Goal: Task Accomplishment & Management: Manage account settings

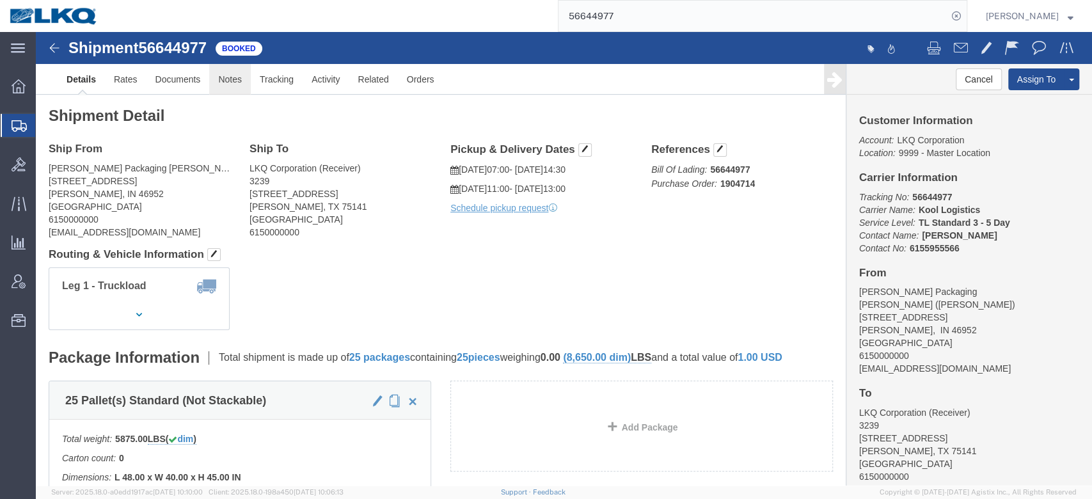
click link "Notes"
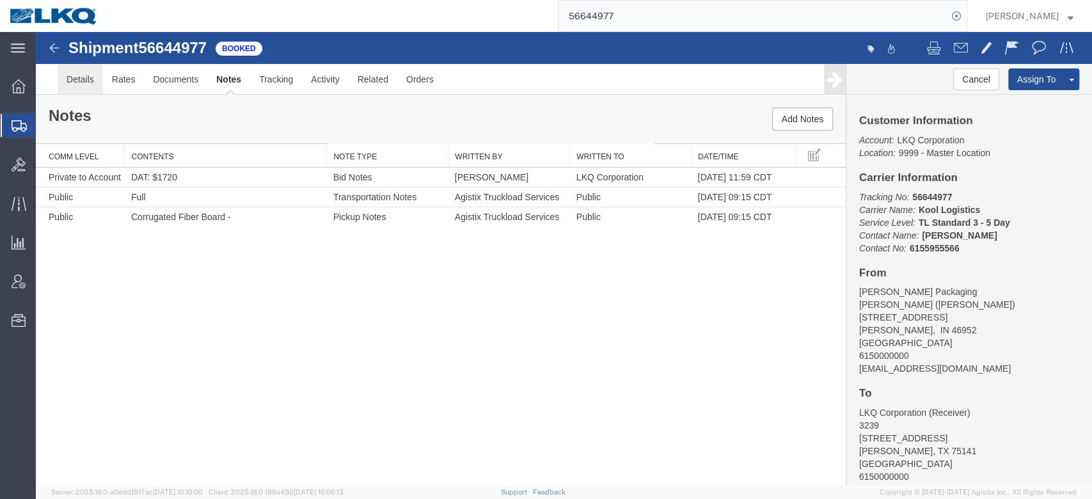
click at [80, 89] on link "Details" at bounding box center [80, 79] width 45 height 31
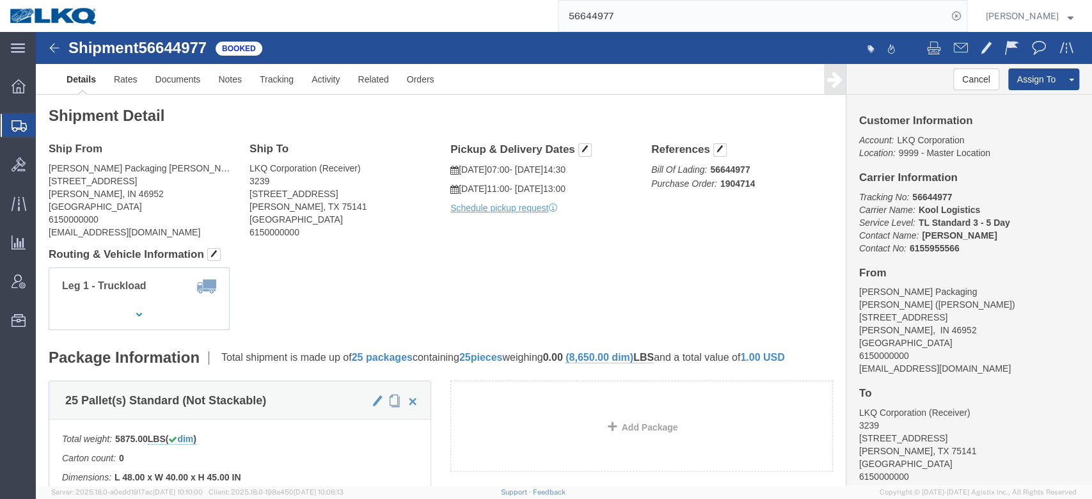
click at [691, 17] on input "56644977" at bounding box center [752, 16] width 389 height 31
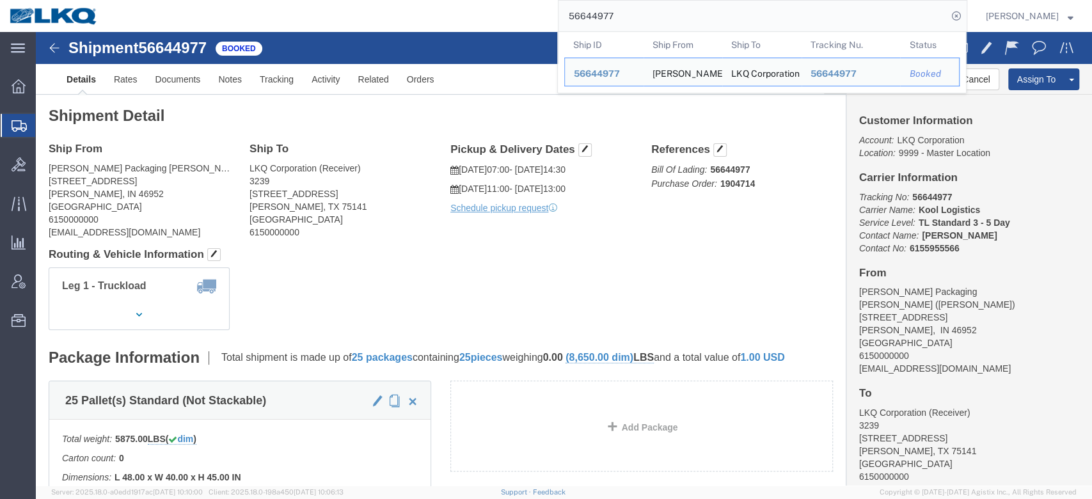
click at [691, 17] on input "56644977" at bounding box center [752, 16] width 389 height 31
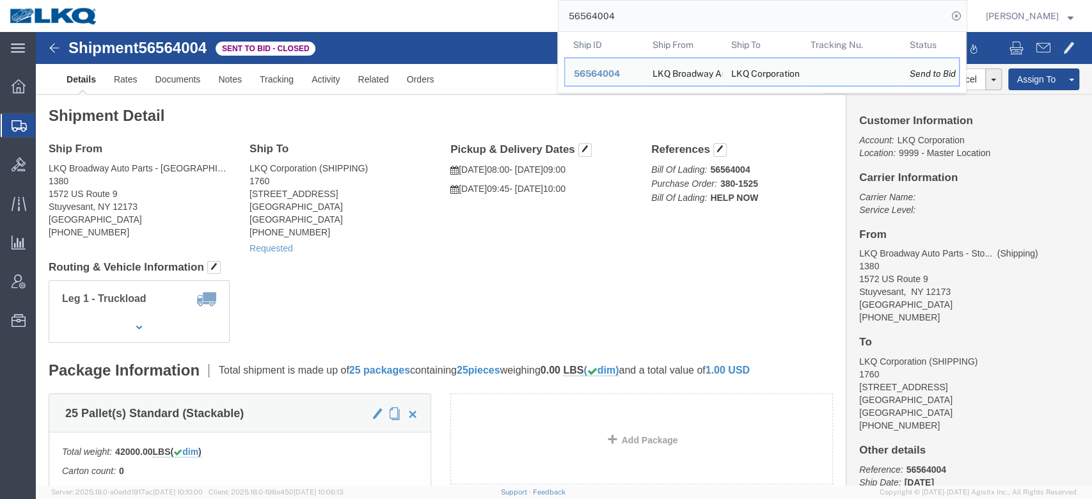
click at [767, 19] on input "56564004" at bounding box center [752, 16] width 389 height 31
paste input "720363"
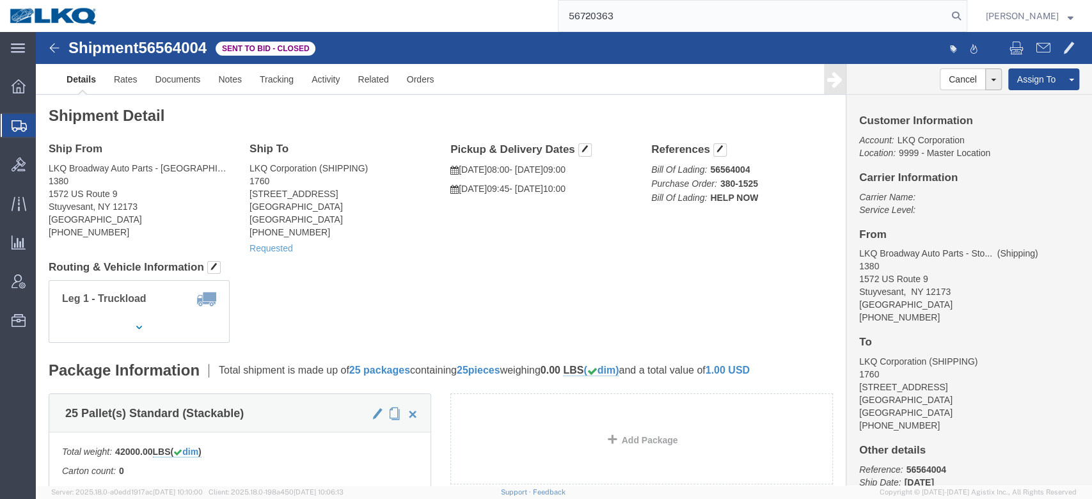
type input "56720363"
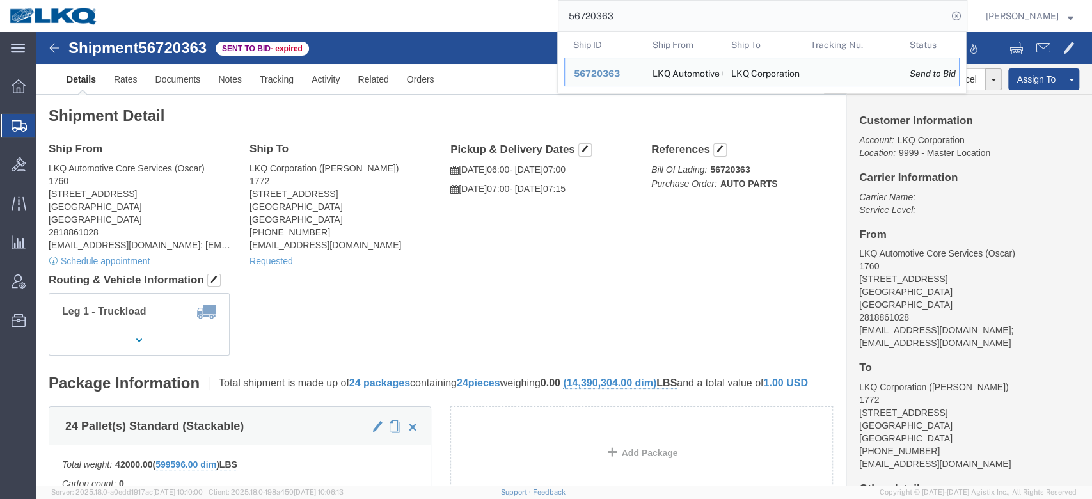
click div "Shipment Detail Ship From LKQ Automotive Core Services (Oscar) 1760 1714 West M…"
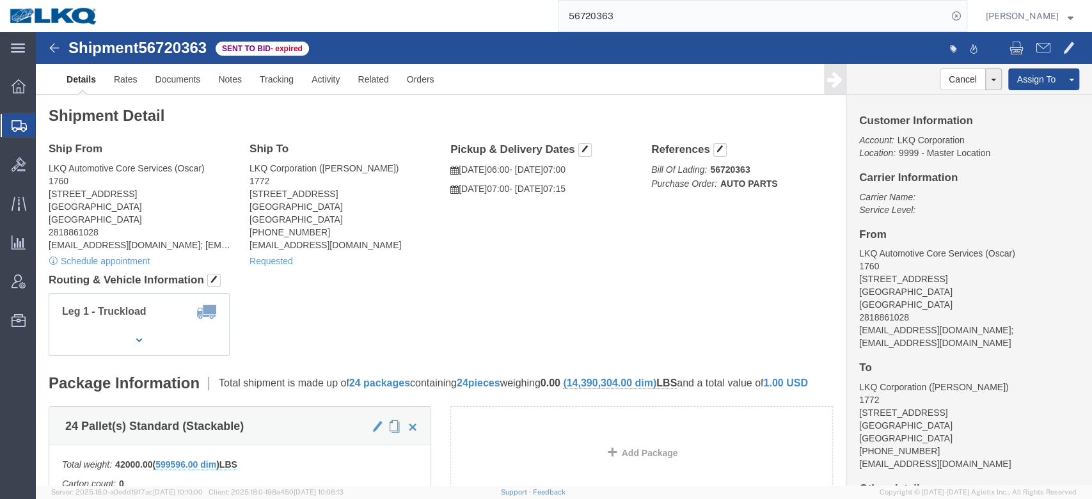
click link "Details"
click link "Withdraw Bid"
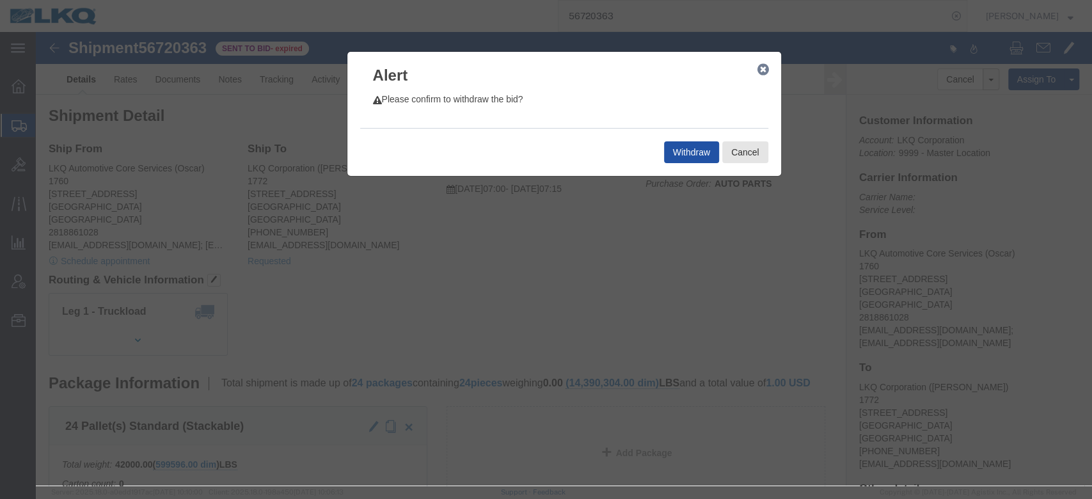
click button "Withdraw"
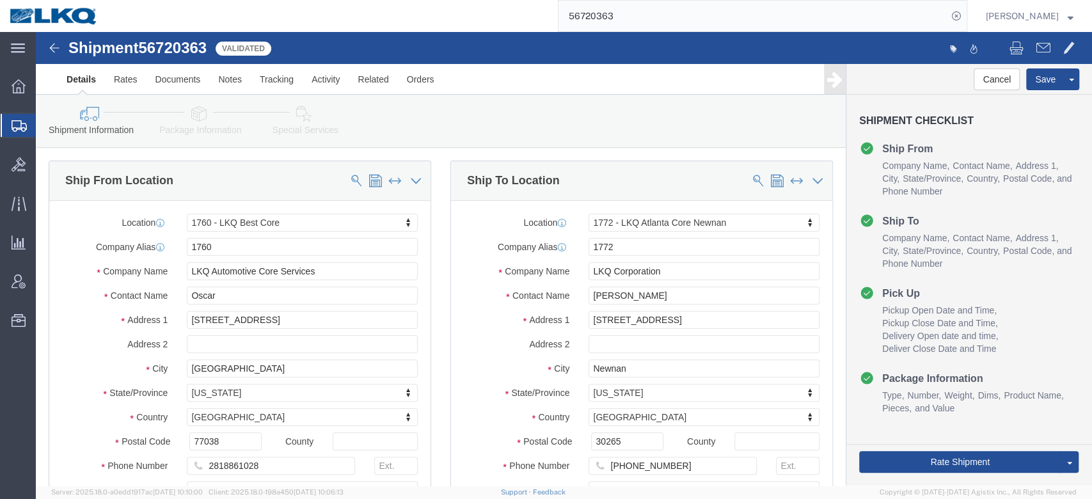
select select "27634"
select select "30704"
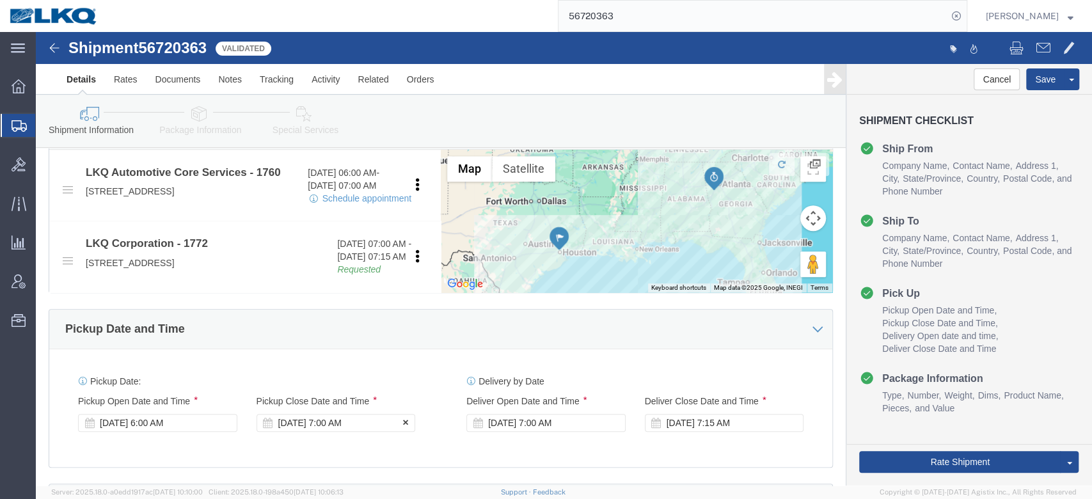
click div "Sep 08 2025 7:00 AM"
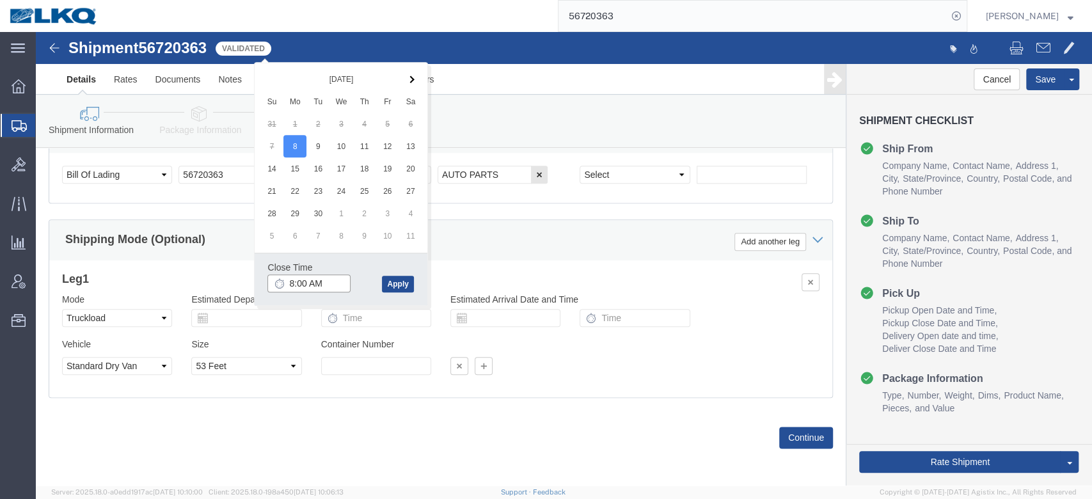
type input "9:00 AM"
click button "Apply"
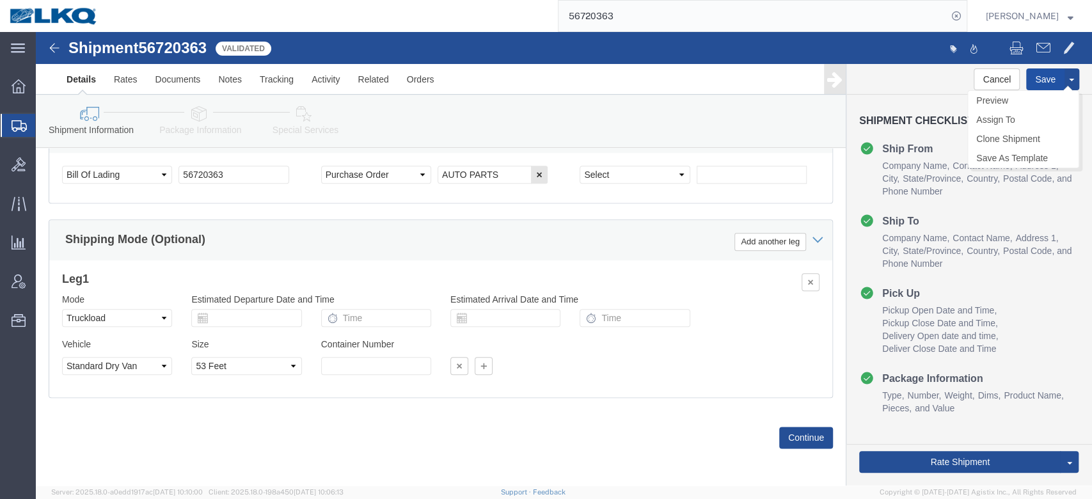
click button "Save"
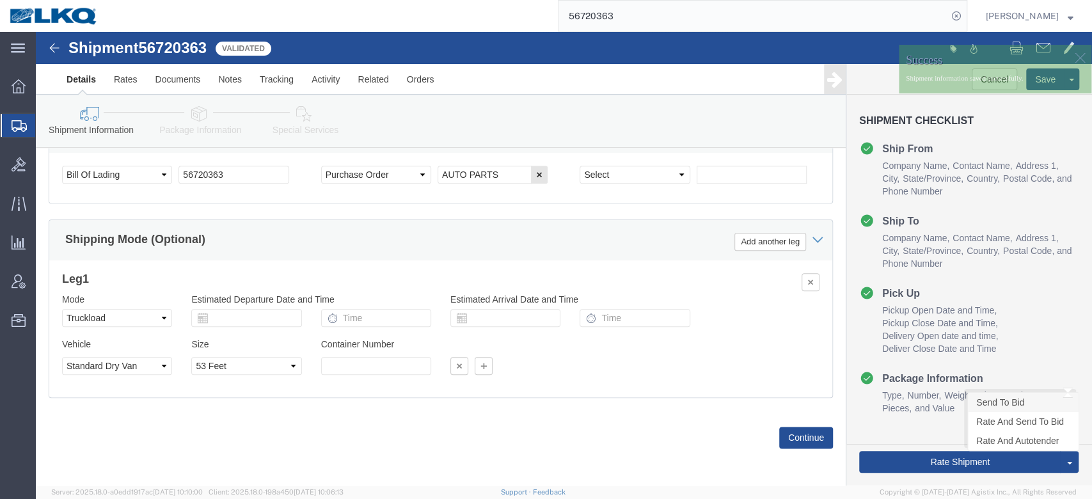
click link "Send To Bid"
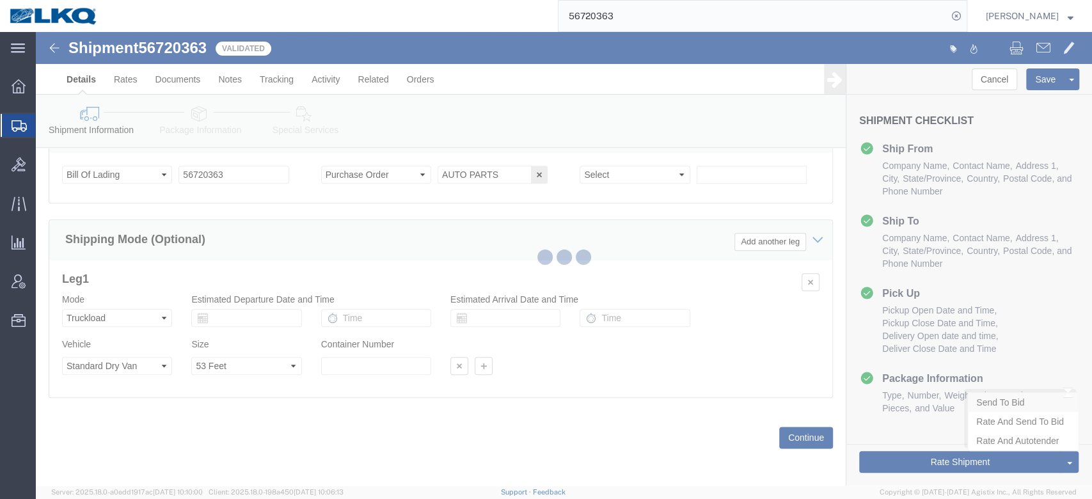
select select "TL"
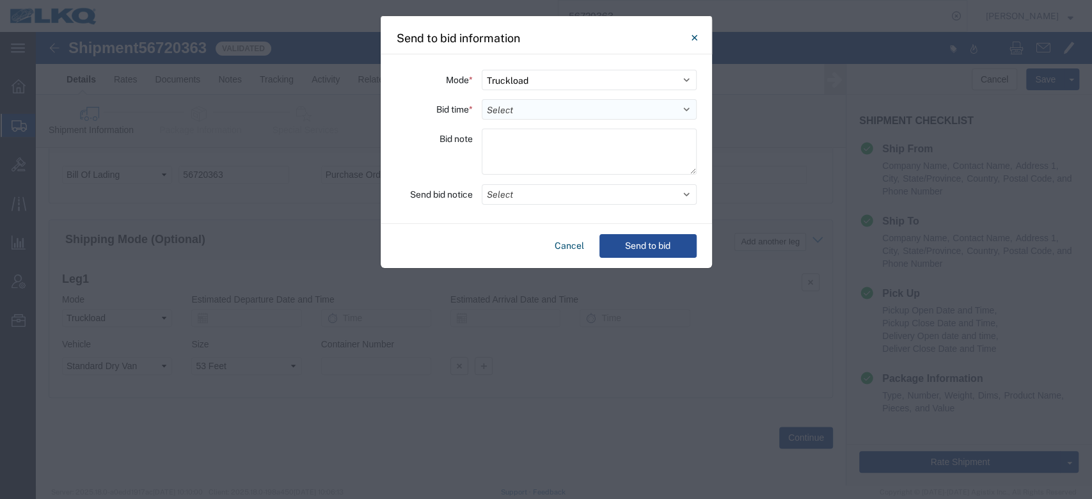
click at [545, 114] on select "Select 30 Min (Rush) 1 Hour (Rush) 2 Hours (Rush) 4 Hours (Rush) 8 Hours (Rush)…" at bounding box center [589, 109] width 215 height 20
select select "24"
click at [482, 99] on select "Select 30 Min (Rush) 1 Hour (Rush) 2 Hours (Rush) 4 Hours (Rush) 8 Hours (Rush)…" at bounding box center [589, 109] width 215 height 20
click at [521, 200] on button "Select" at bounding box center [589, 194] width 215 height 20
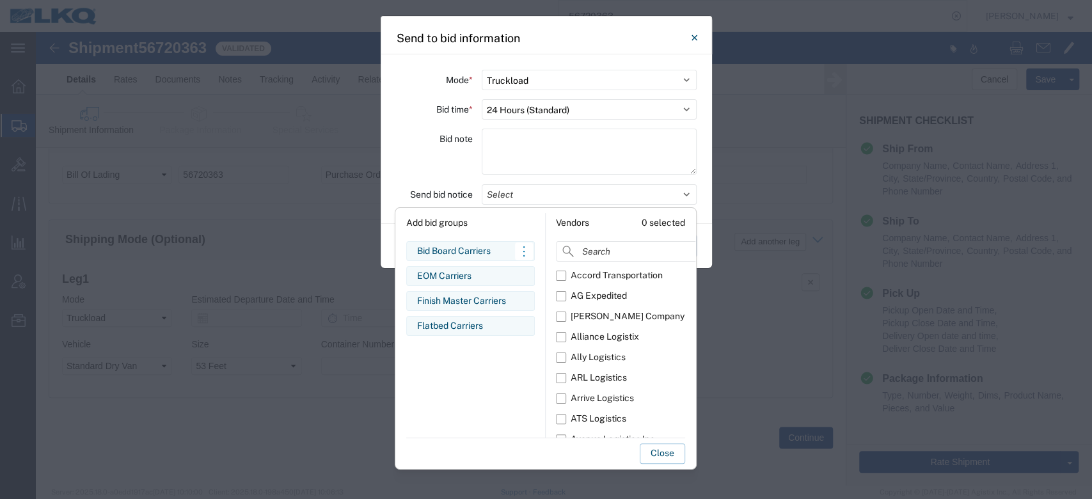
click at [485, 257] on div "Bid Board Carriers" at bounding box center [470, 250] width 107 height 13
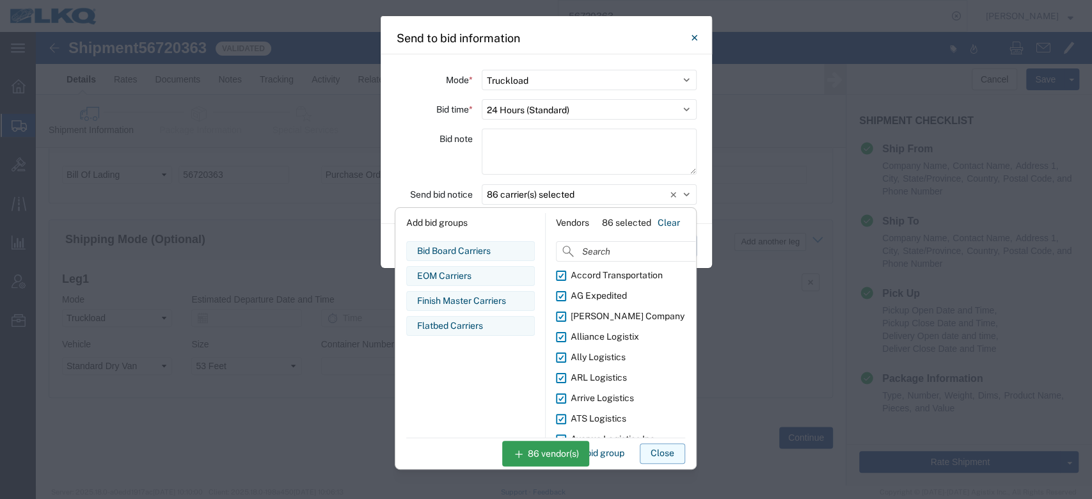
click at [673, 450] on button "Close" at bounding box center [661, 453] width 45 height 20
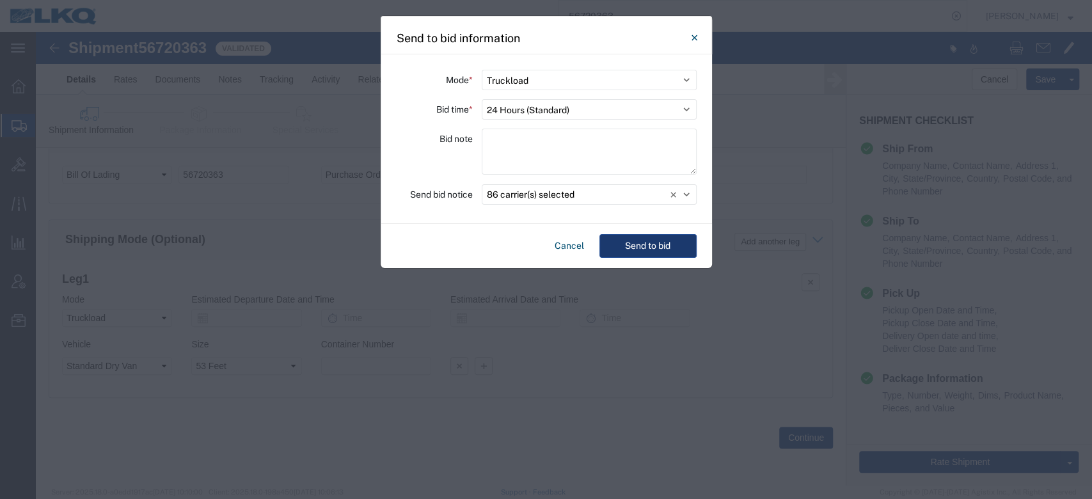
click at [646, 253] on button "Send to bid" at bounding box center [647, 246] width 97 height 24
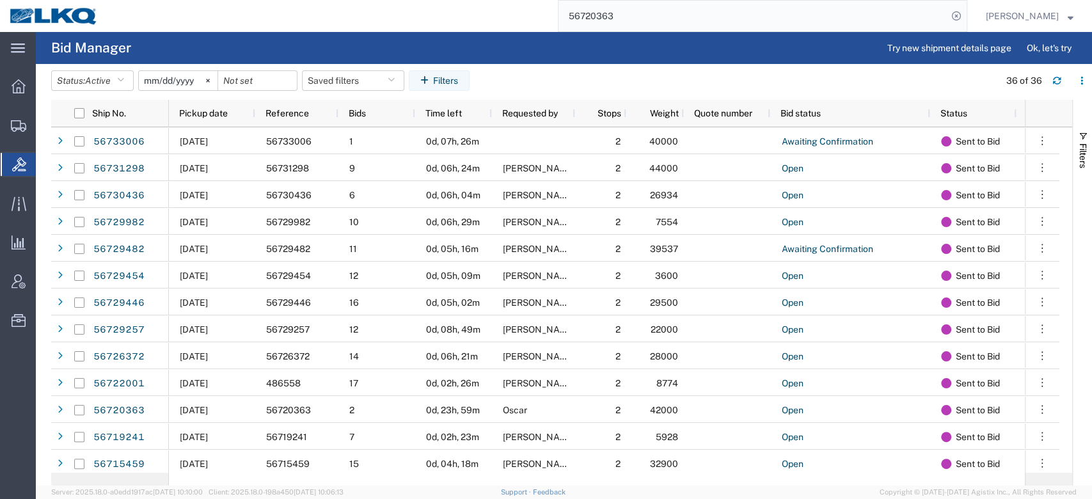
click at [612, 24] on input "56720363" at bounding box center [752, 16] width 389 height 31
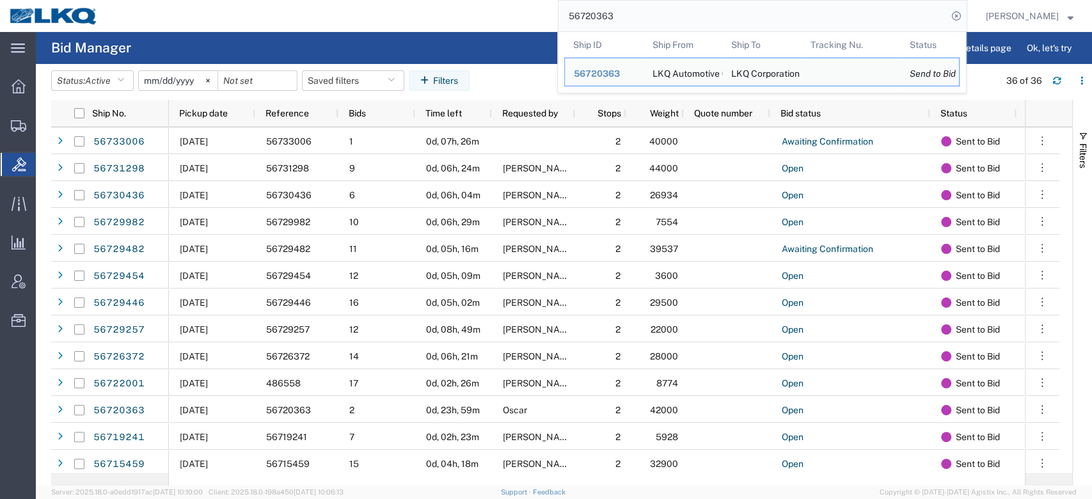
click at [612, 24] on input "56720363" at bounding box center [752, 16] width 389 height 31
paste input "699226"
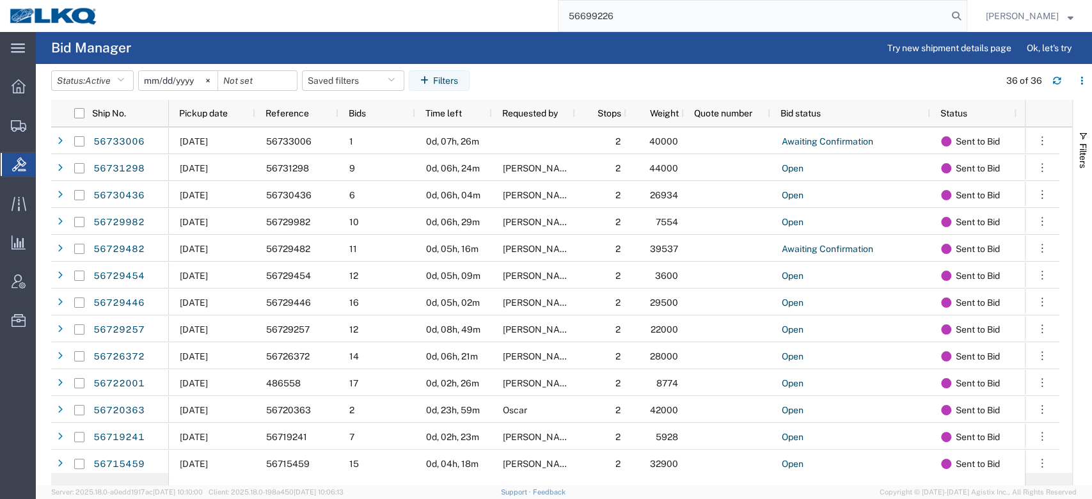
type input "56699226"
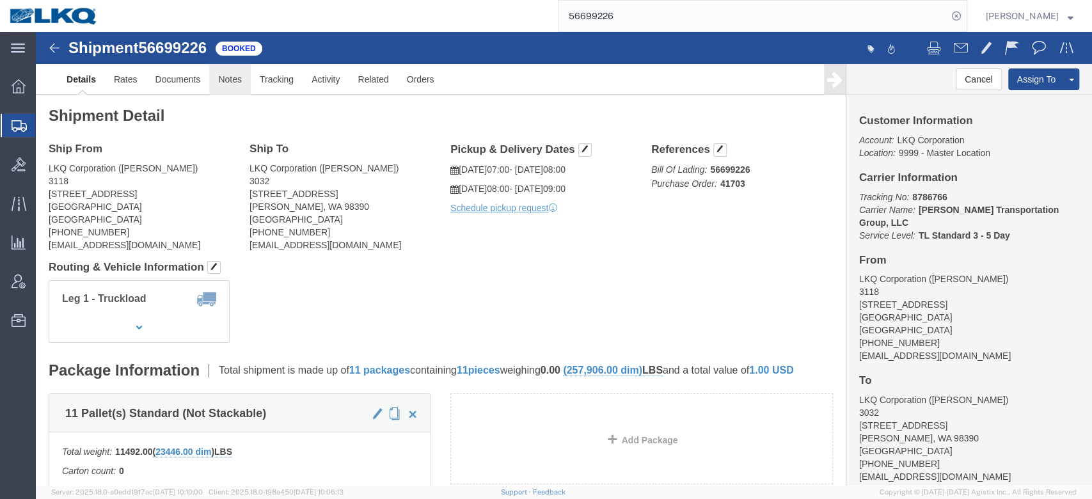
click link "Notes"
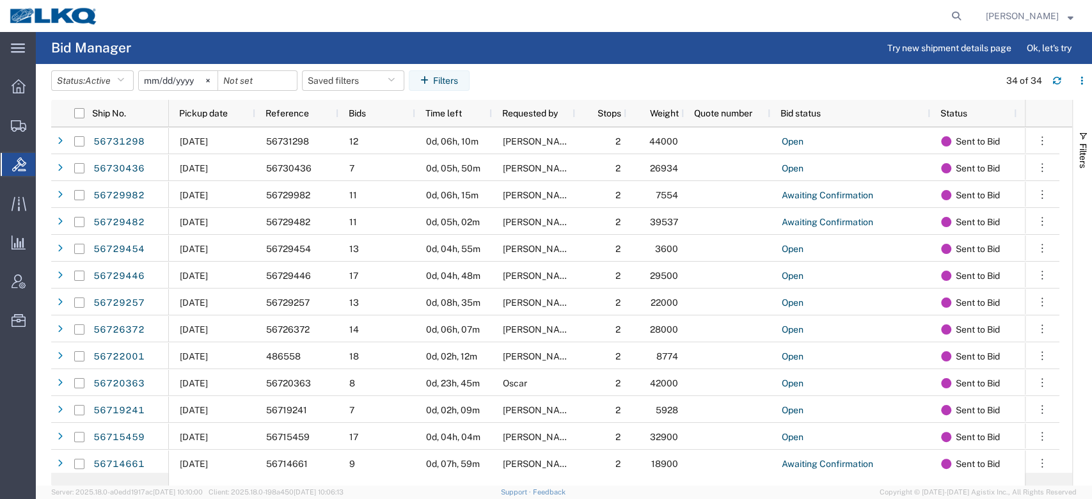
click at [212, 120] on div "Pickup date" at bounding box center [214, 113] width 71 height 20
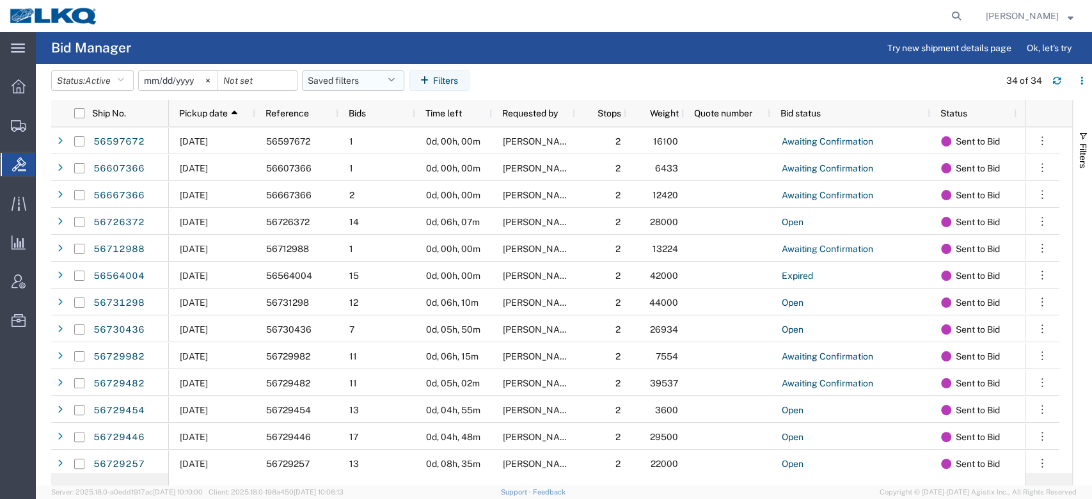
click at [353, 83] on button "Saved filters" at bounding box center [353, 80] width 102 height 20
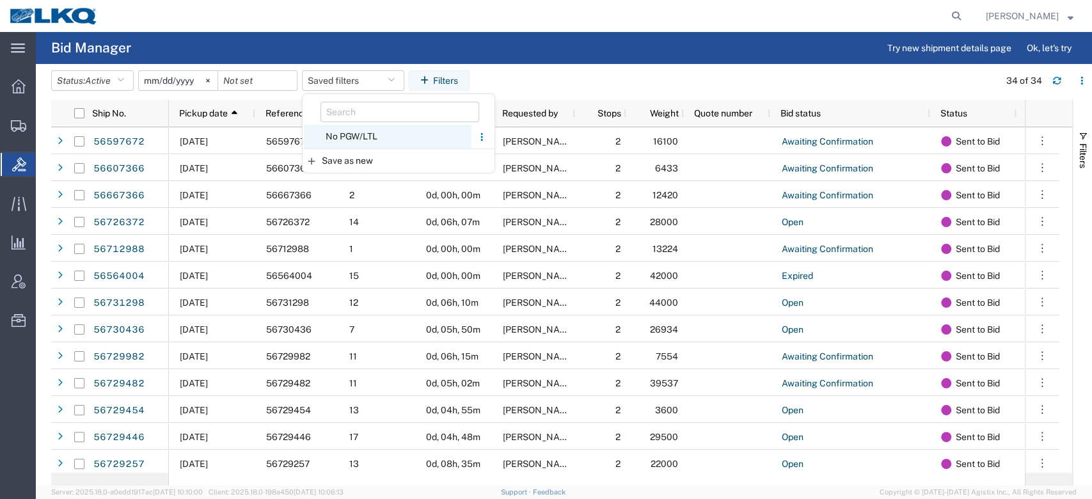
click at [366, 139] on span "No PGW/LTL" at bounding box center [388, 137] width 168 height 24
type input "2025-01-01"
type input "2025-12-31"
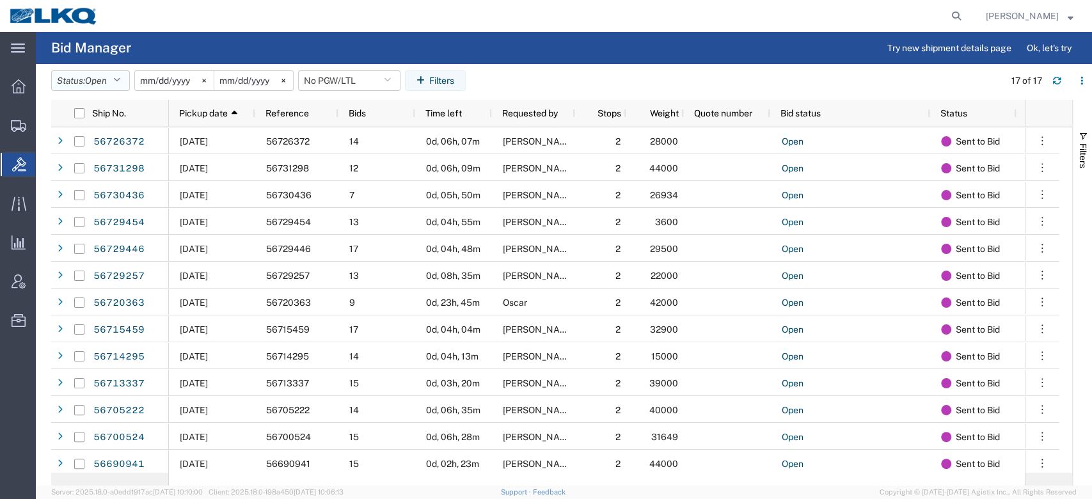
click at [120, 79] on icon "button" at bounding box center [116, 80] width 7 height 9
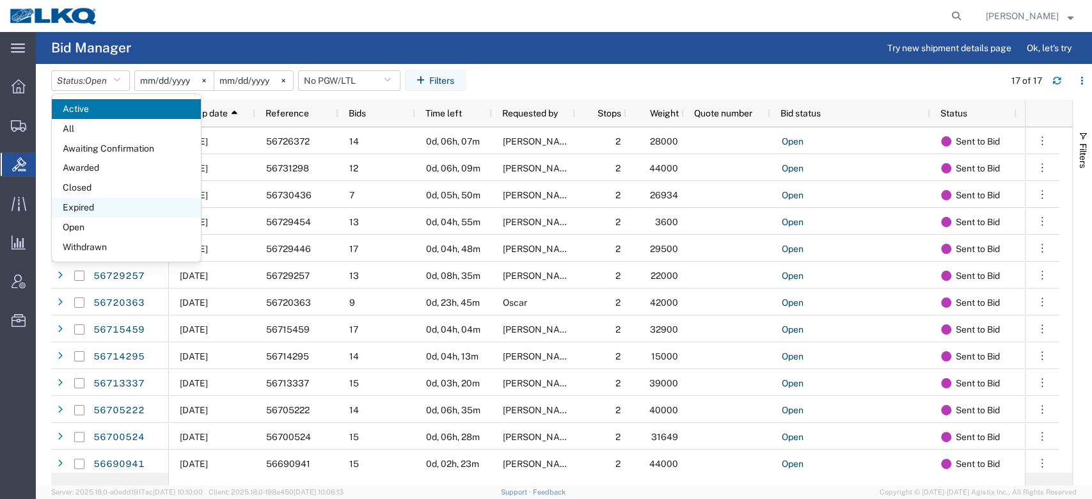
click at [115, 205] on span "Expired" at bounding box center [126, 208] width 149 height 20
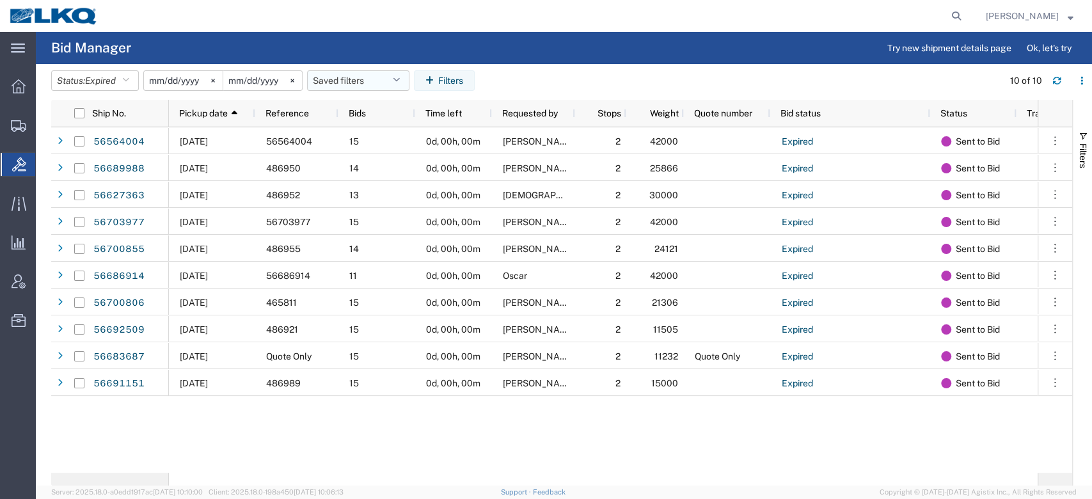
click at [351, 84] on button "Saved filters" at bounding box center [358, 80] width 102 height 20
click at [381, 146] on span "No PGW/LTL" at bounding box center [393, 137] width 168 height 24
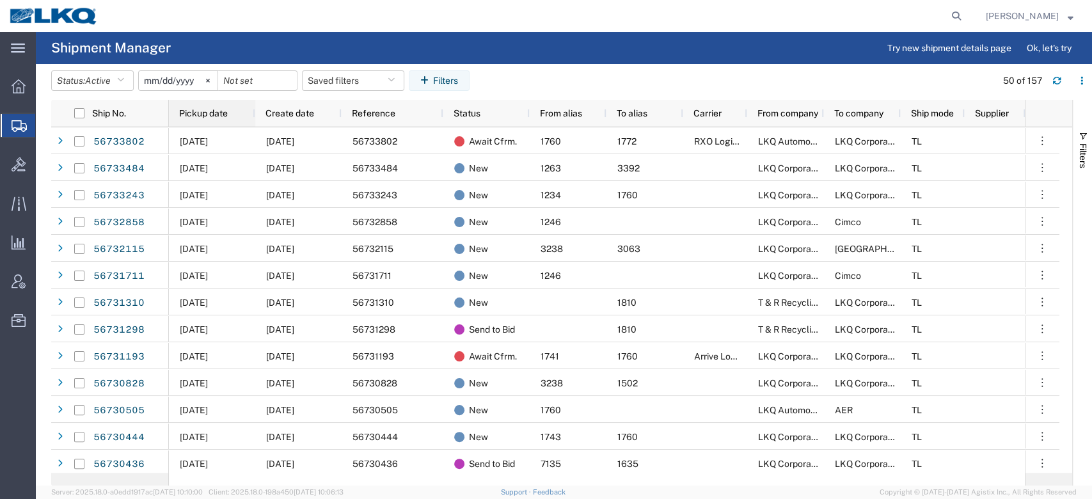
click at [216, 104] on div "Pickup date" at bounding box center [214, 113] width 71 height 20
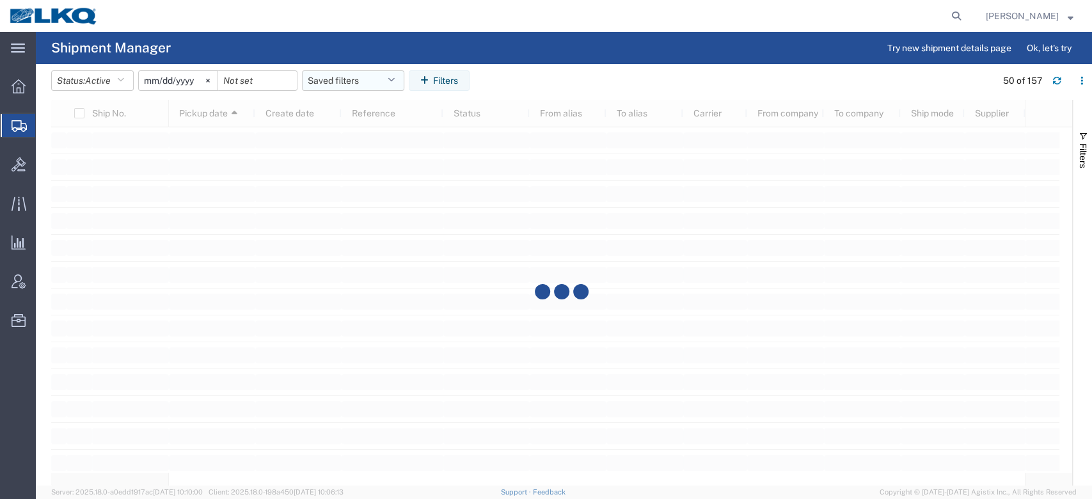
click at [343, 78] on button "Saved filters" at bounding box center [353, 80] width 102 height 20
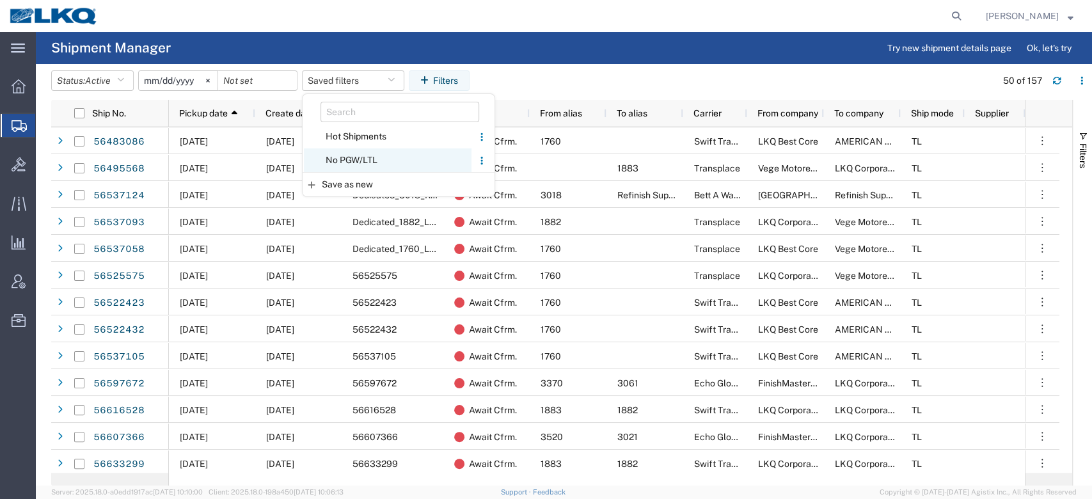
click at [377, 160] on span "No PGW/LTL" at bounding box center [388, 160] width 168 height 24
type input "2025-01-01"
type input "2025-12-31"
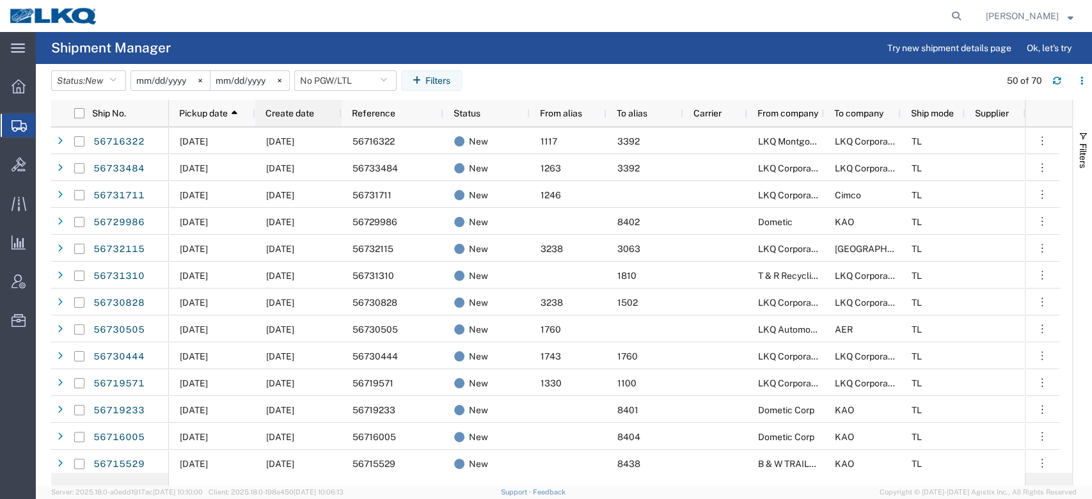
click at [317, 111] on div "Create date" at bounding box center [300, 113] width 71 height 20
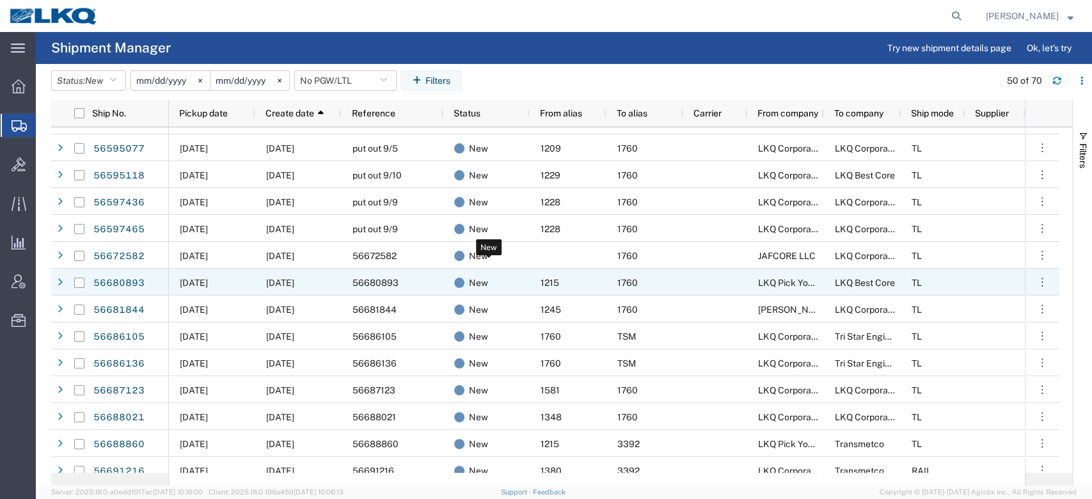
scroll to position [51, 0]
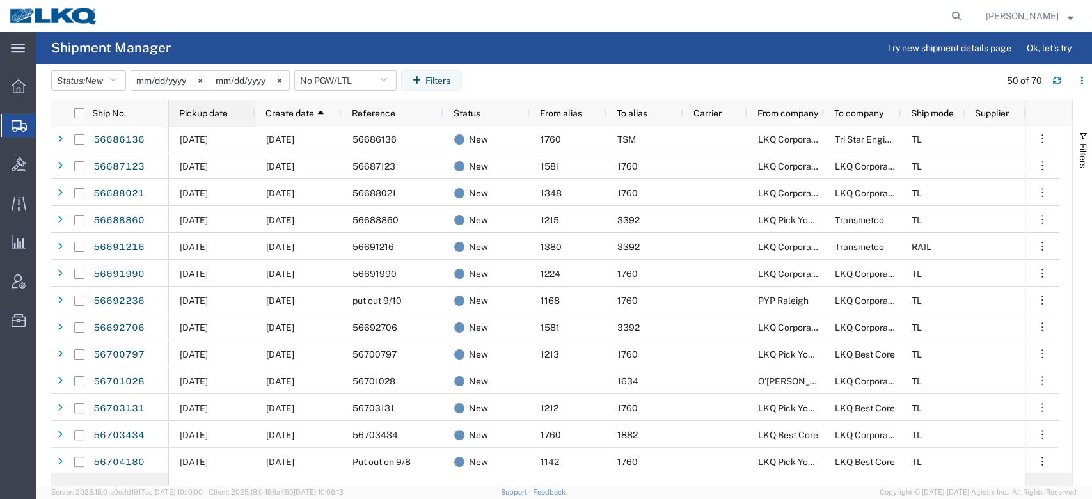
click at [234, 107] on div "Pickup date" at bounding box center [214, 113] width 71 height 20
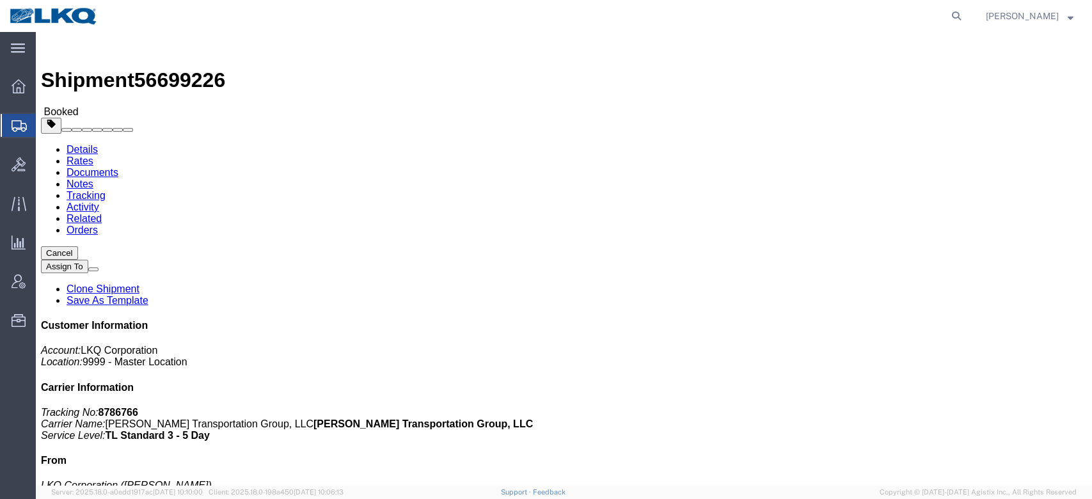
click link "Rates"
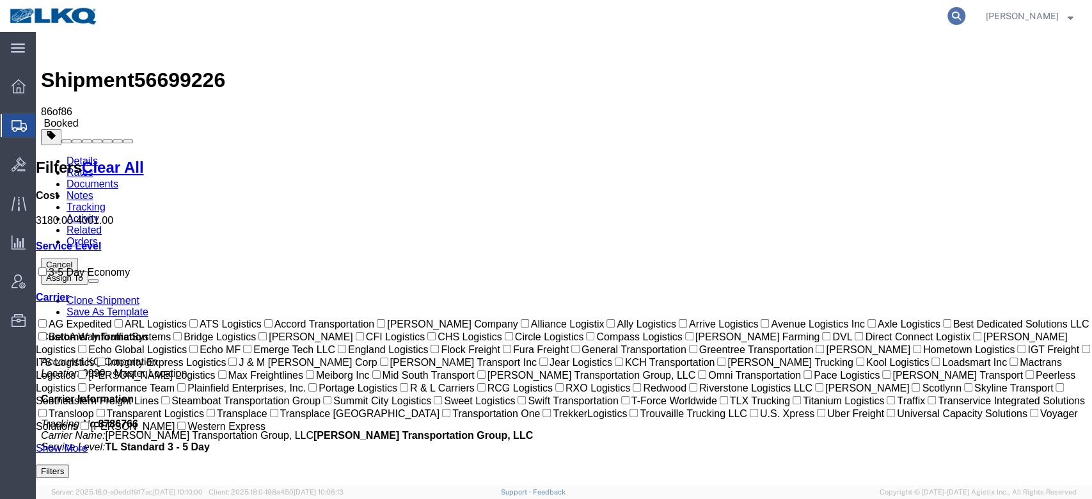
click at [965, 8] on icon at bounding box center [956, 16] width 18 height 18
paste input "56700903"
type input "56700903"
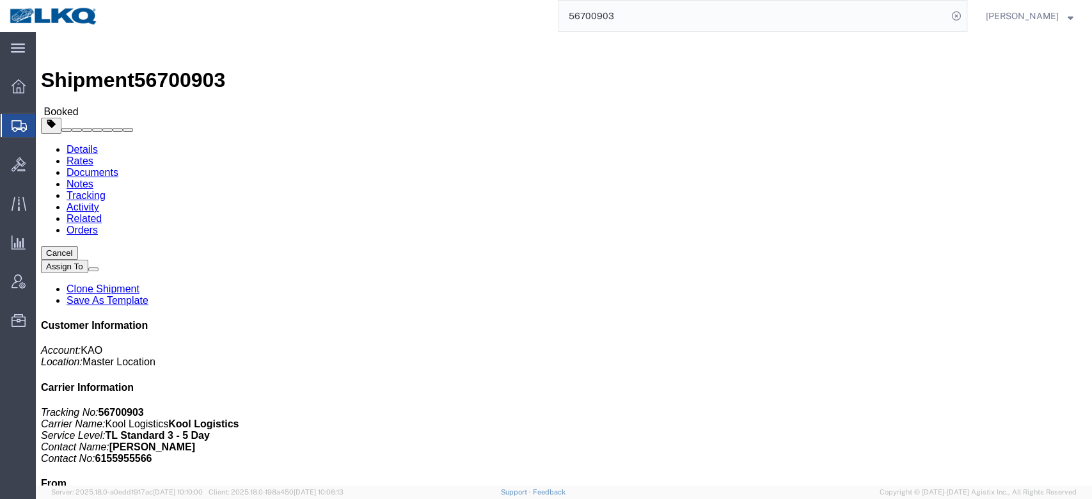
click link "Notes"
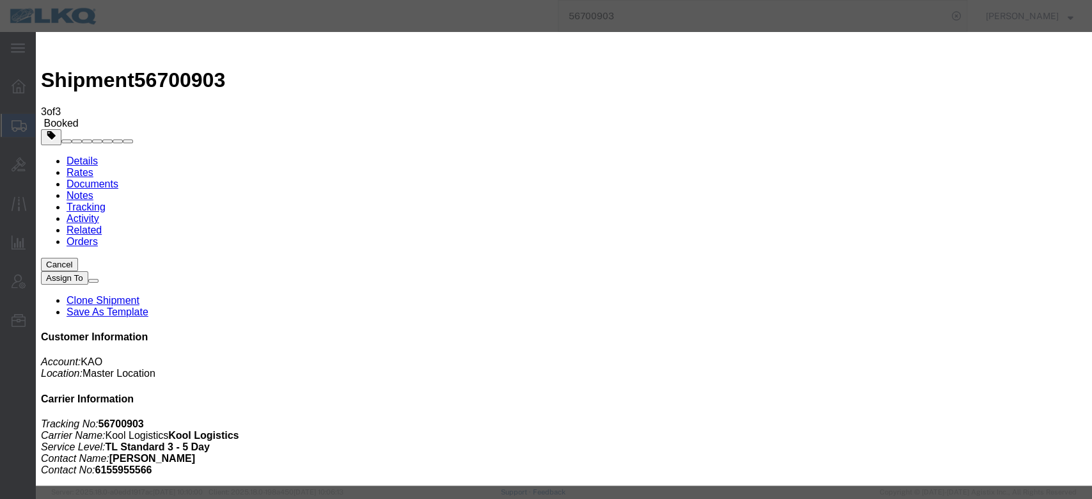
select select "BID_NOTES"
select select "PRIVATE_TO_ACCOUNT"
type textarea "DAT: $2156, Original: $2192"
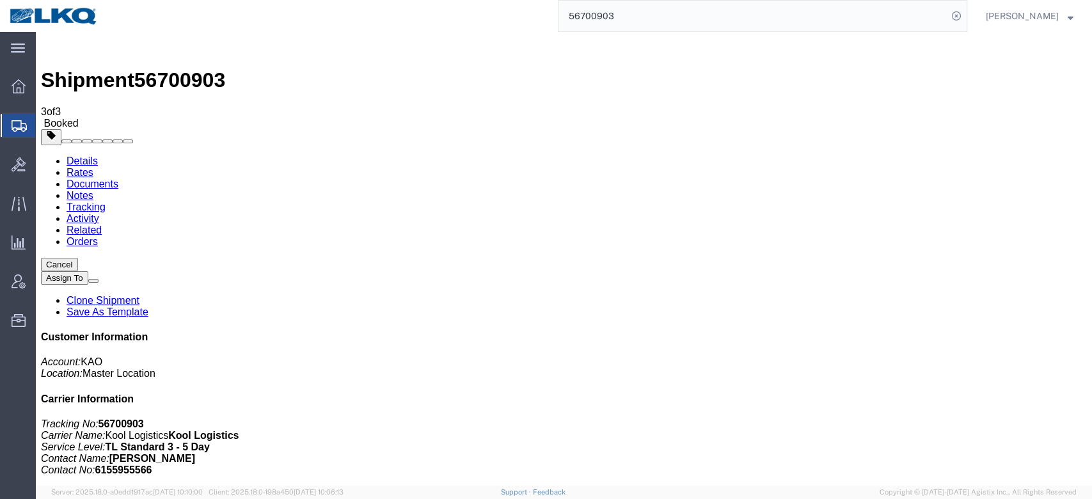
click at [93, 167] on link "Rates" at bounding box center [80, 172] width 27 height 11
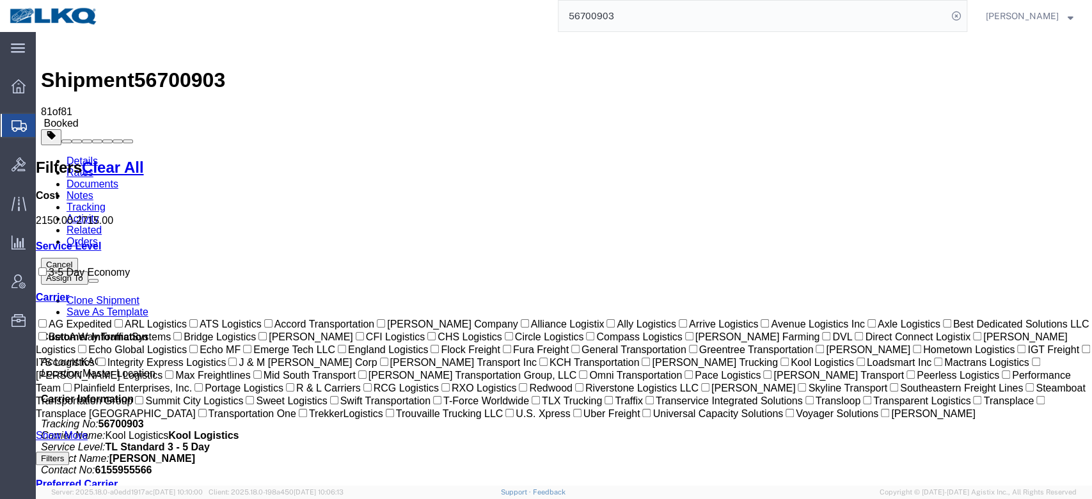
click at [595, 18] on input "56700903" at bounding box center [752, 16] width 389 height 31
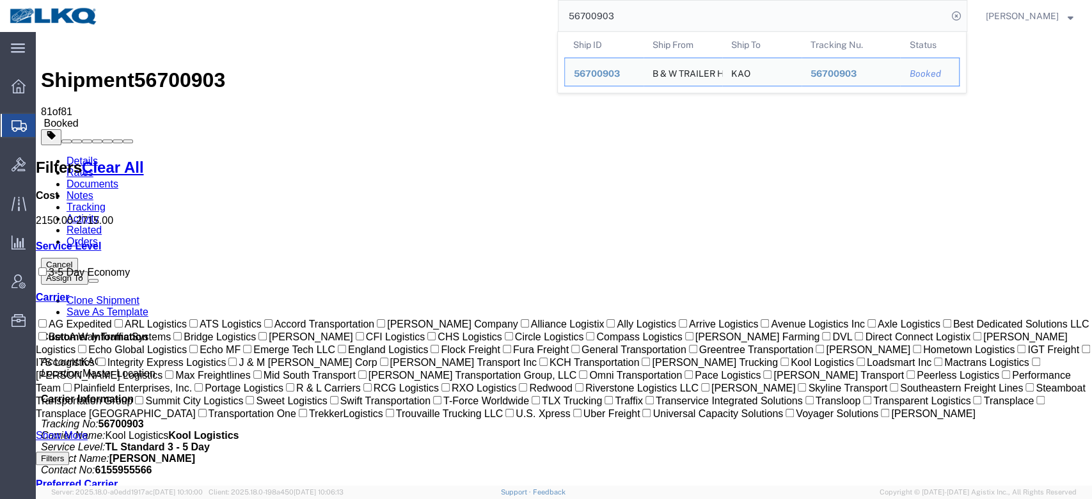
click at [595, 18] on input "56700903" at bounding box center [752, 16] width 389 height 31
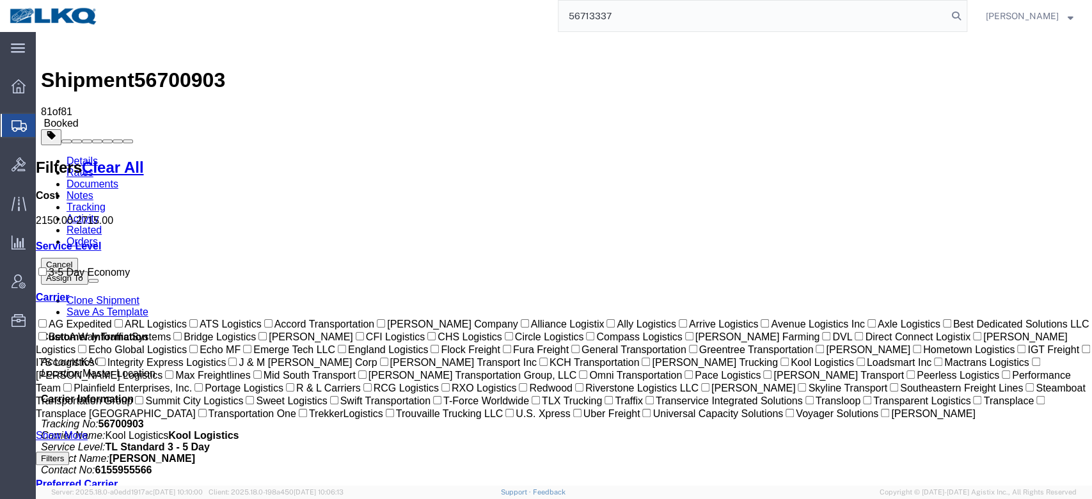
type input "56713337"
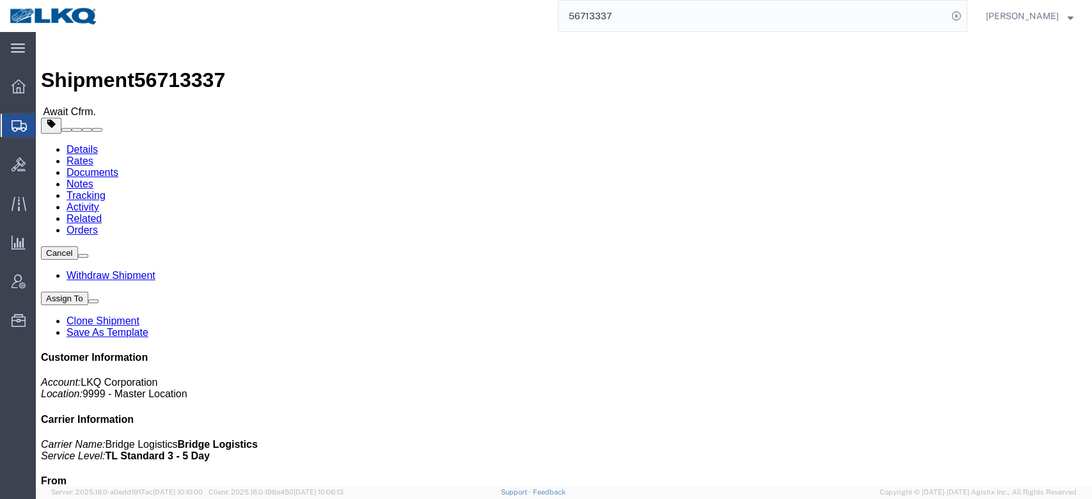
drag, startPoint x: 234, startPoint y: 77, endPoint x: 198, endPoint y: 45, distance: 48.0
click link "Notes"
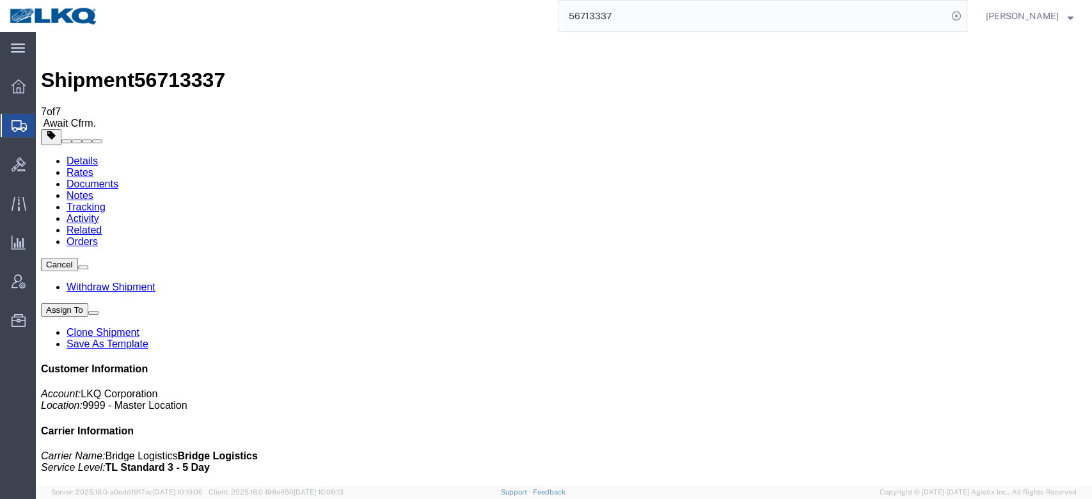
click at [93, 167] on link "Rates" at bounding box center [80, 172] width 27 height 11
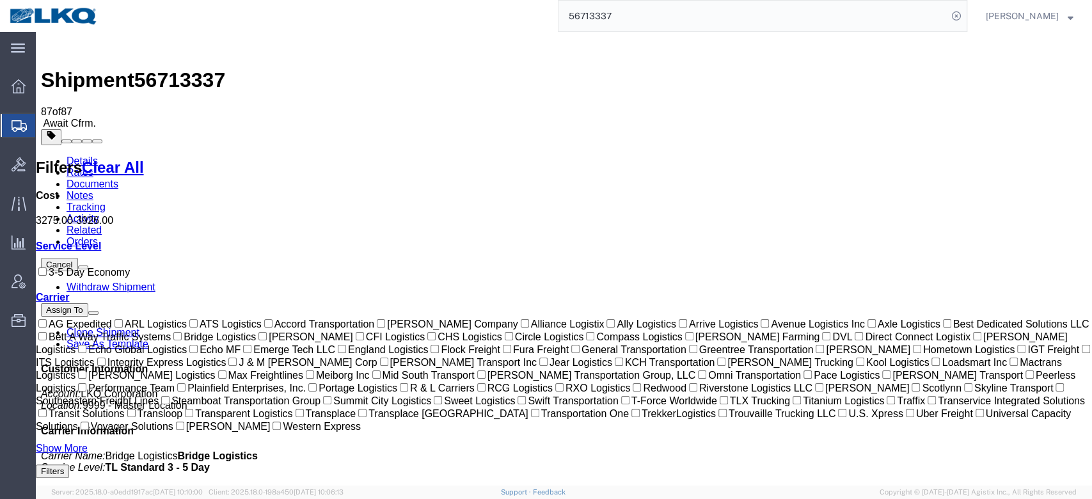
click at [93, 190] on link "Notes" at bounding box center [80, 195] width 27 height 11
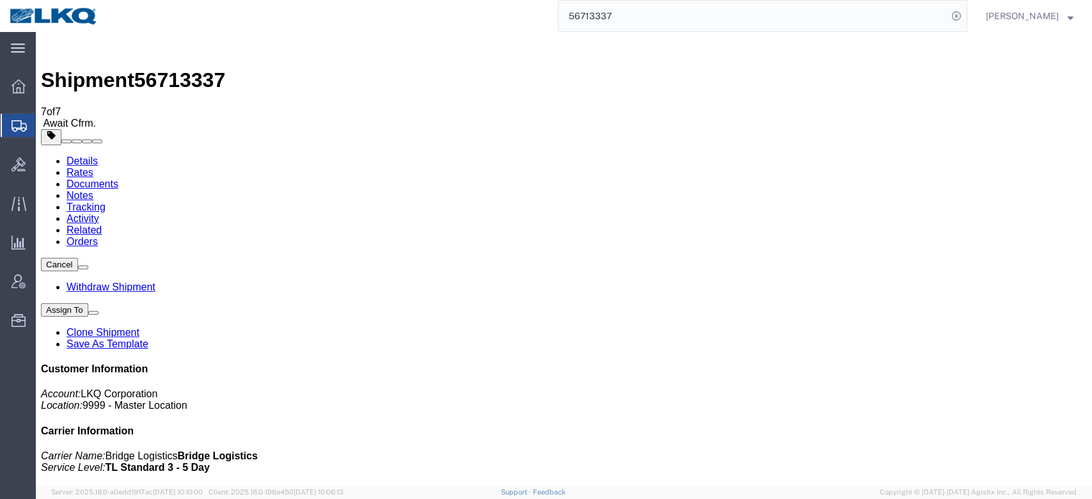
click at [93, 167] on link "Rates" at bounding box center [80, 172] width 27 height 11
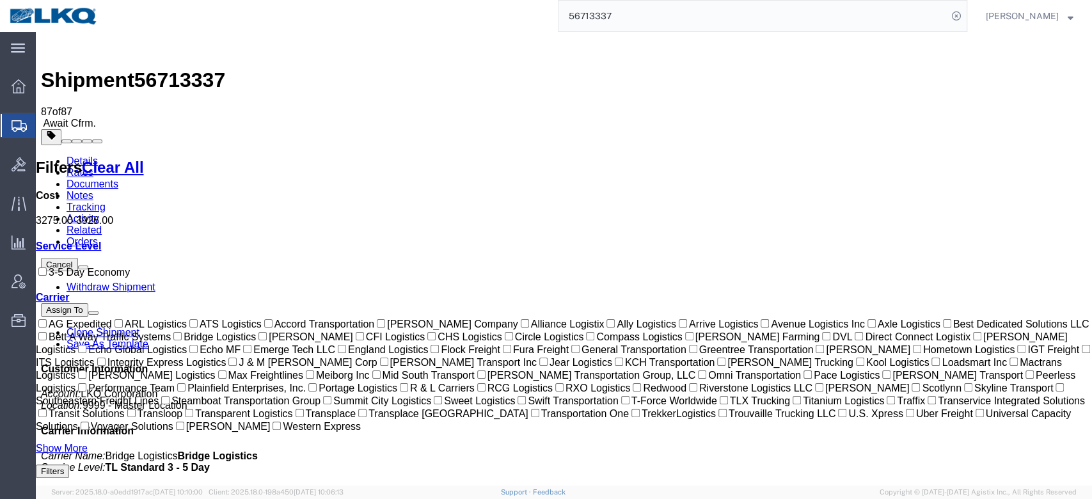
click at [93, 167] on link "Rates" at bounding box center [80, 172] width 27 height 11
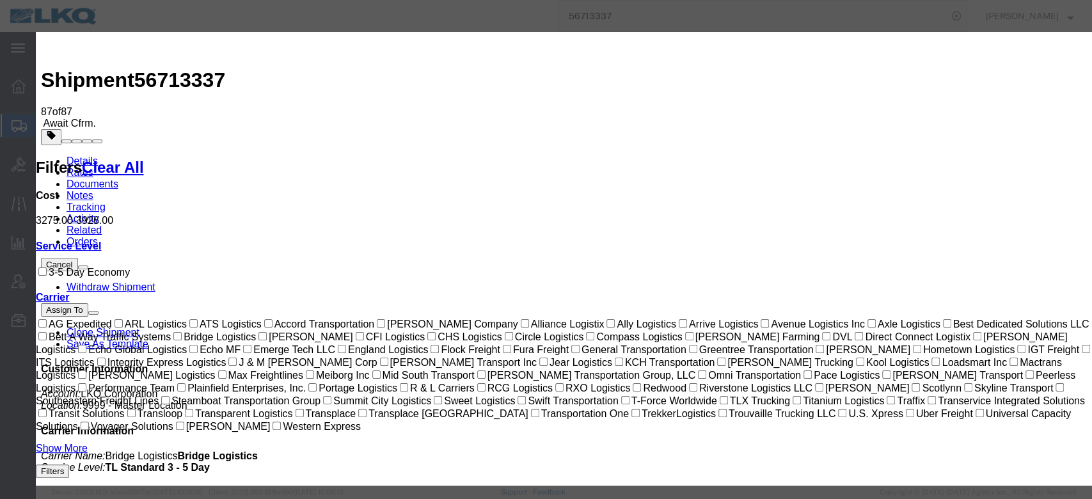
type input "3325"
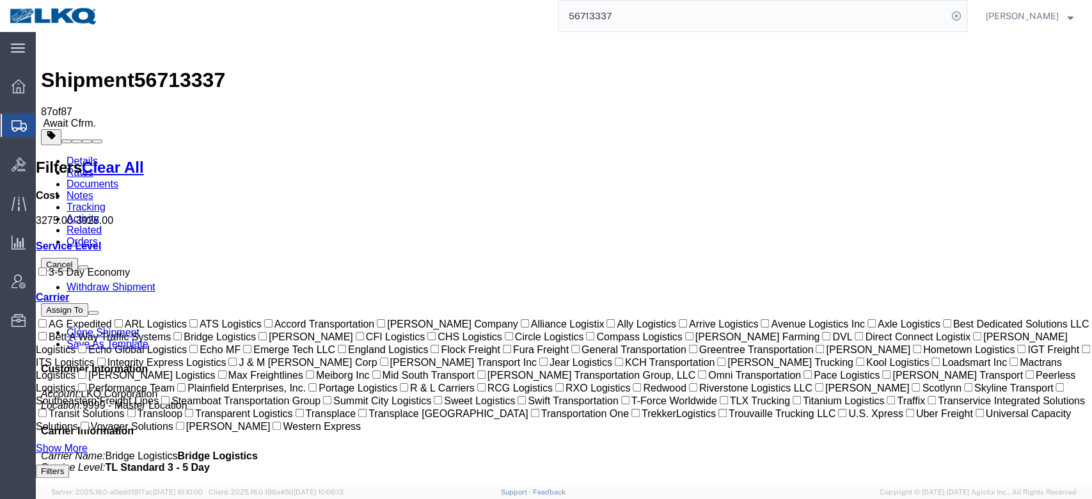
click at [609, 6] on input "56713337" at bounding box center [752, 16] width 389 height 31
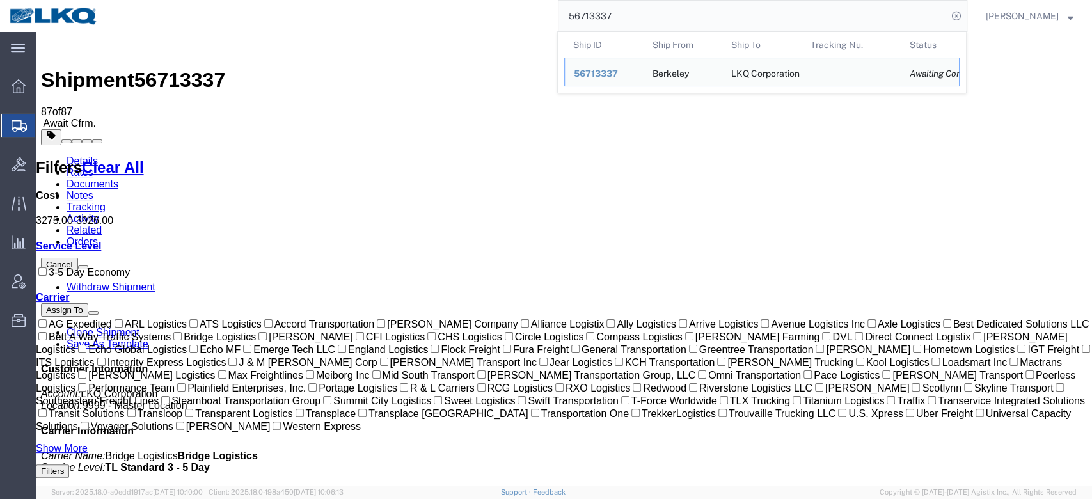
paste input "691736"
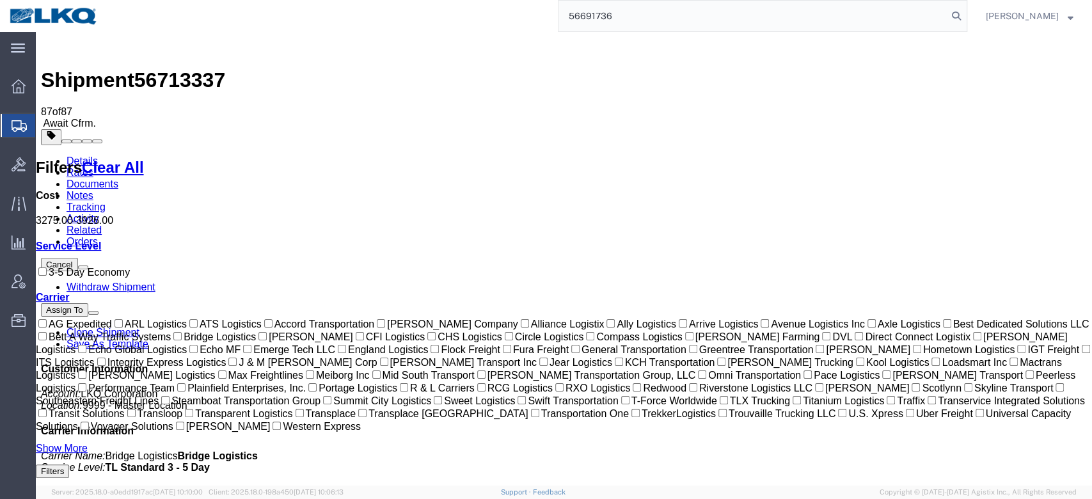
type input "56691736"
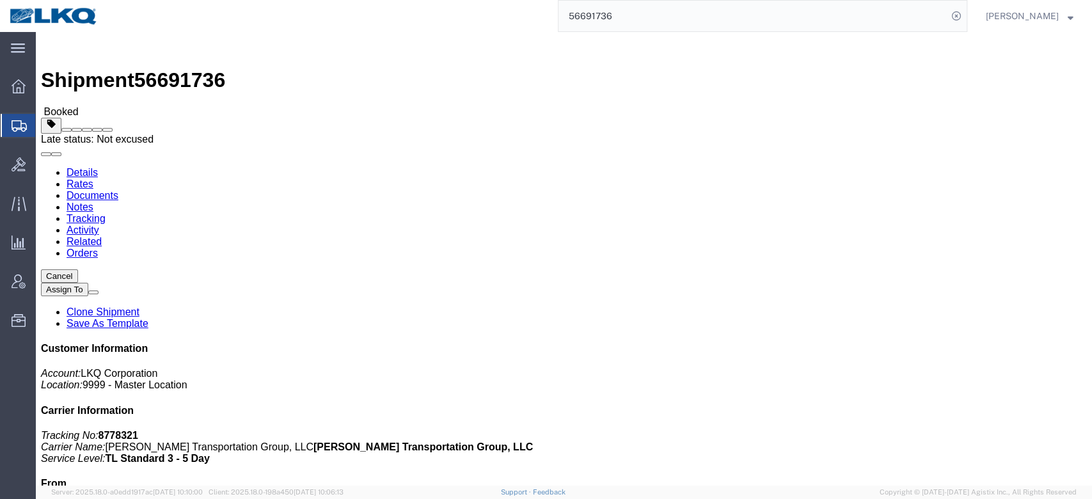
click button
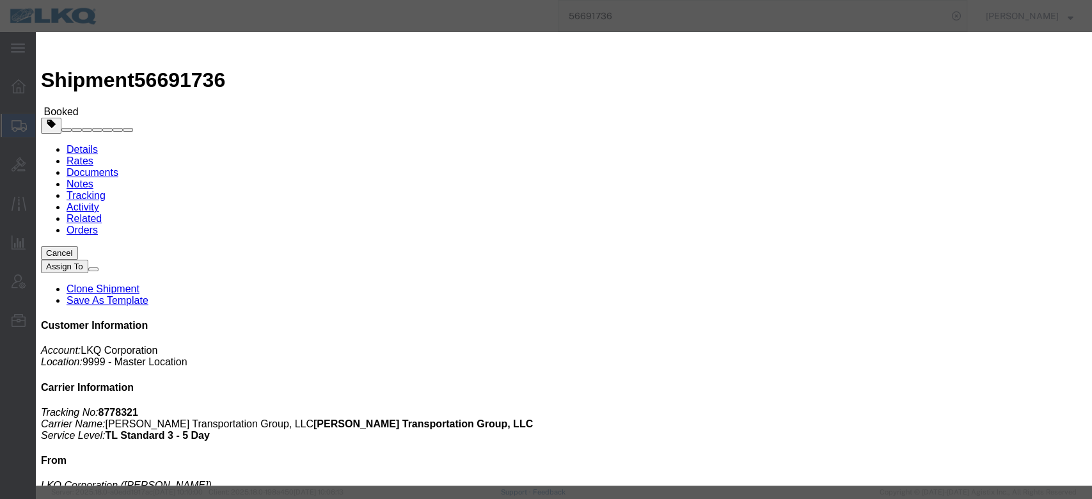
click icon "button"
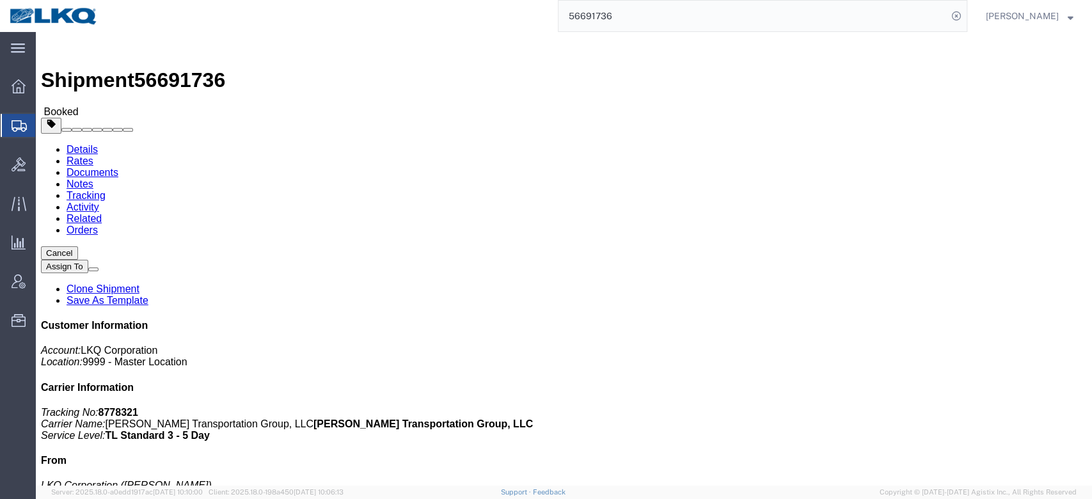
click link "Requested"
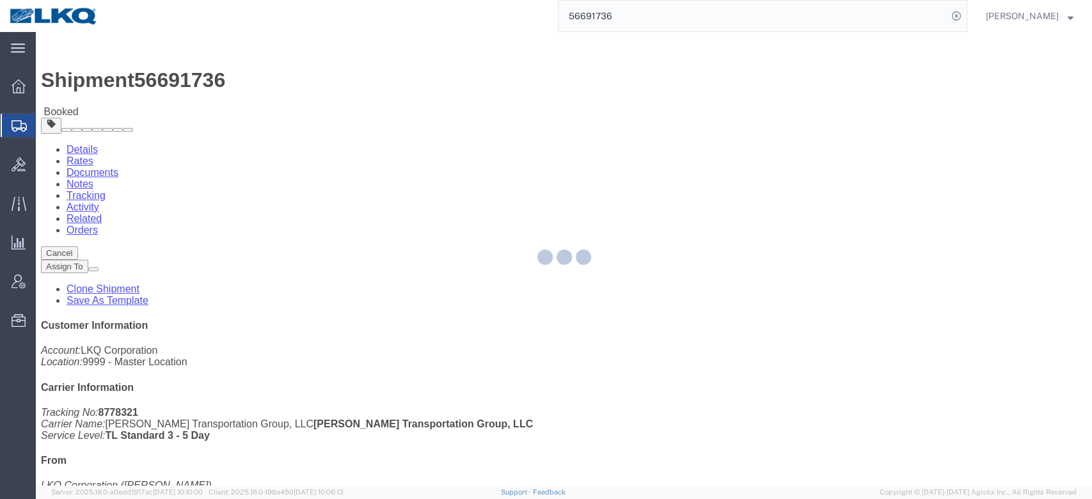
select select
select select "15"
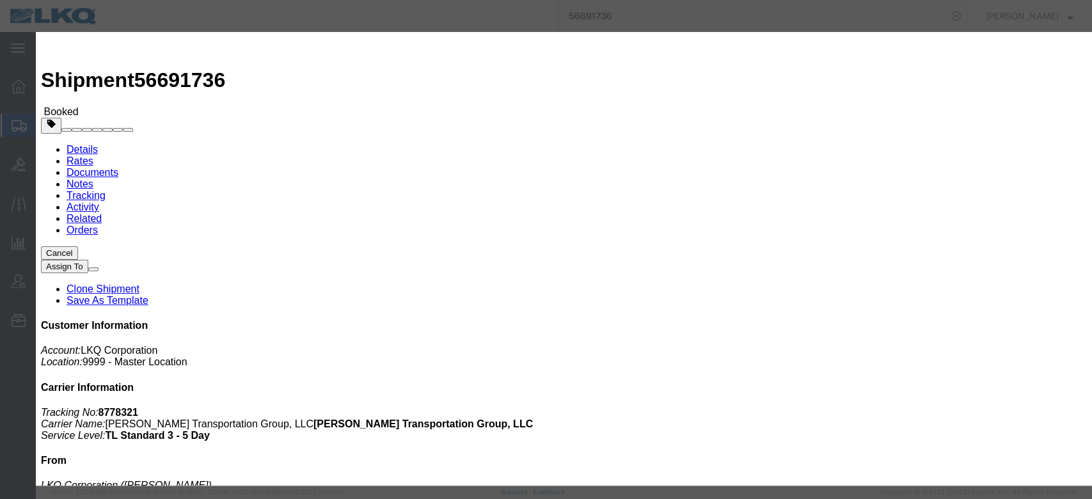
click h3 "Schedule Appointment"
click button "button"
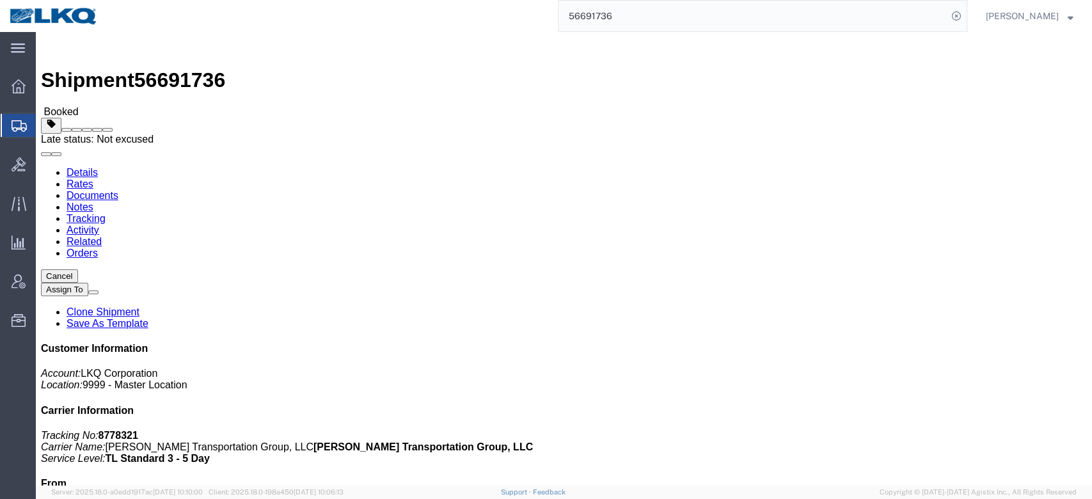
click button
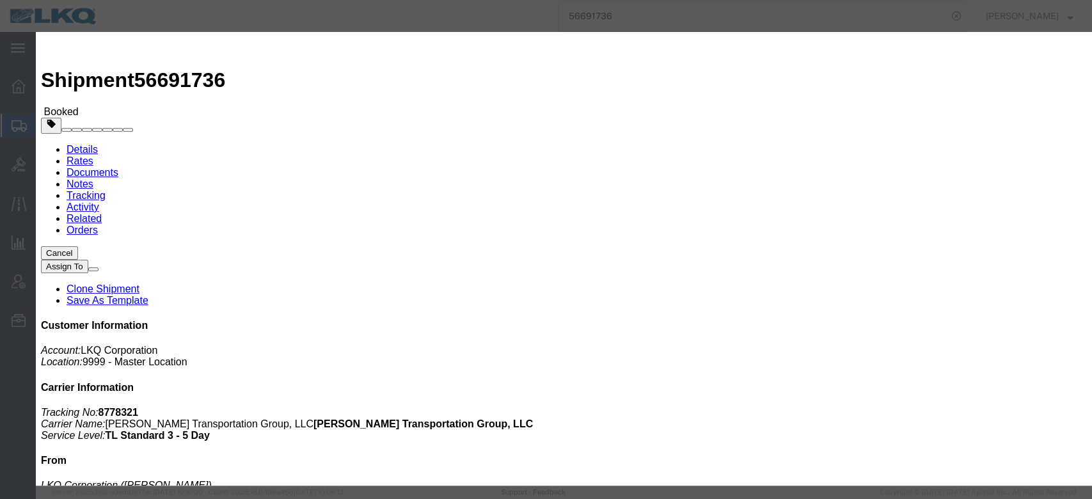
click icon "button"
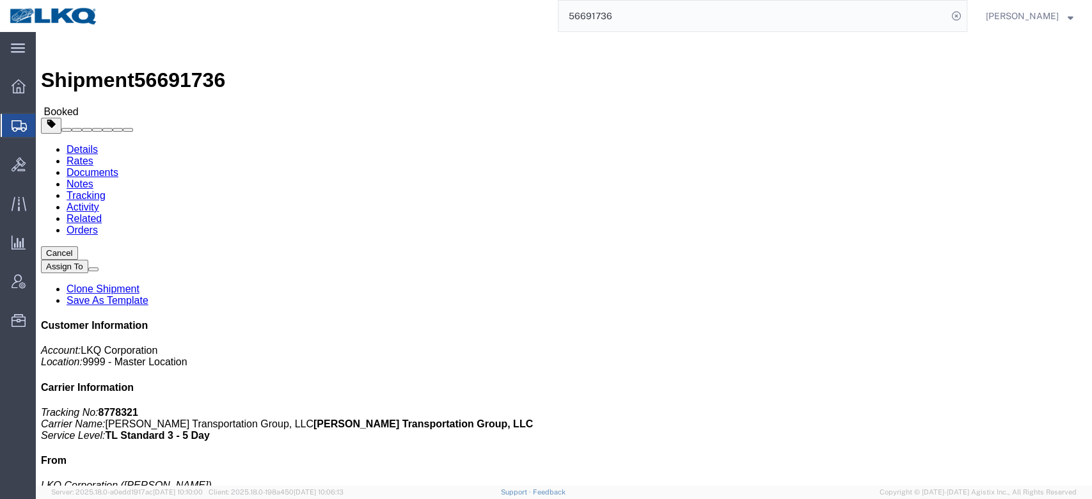
click at [716, 19] on input "56691736" at bounding box center [752, 16] width 389 height 31
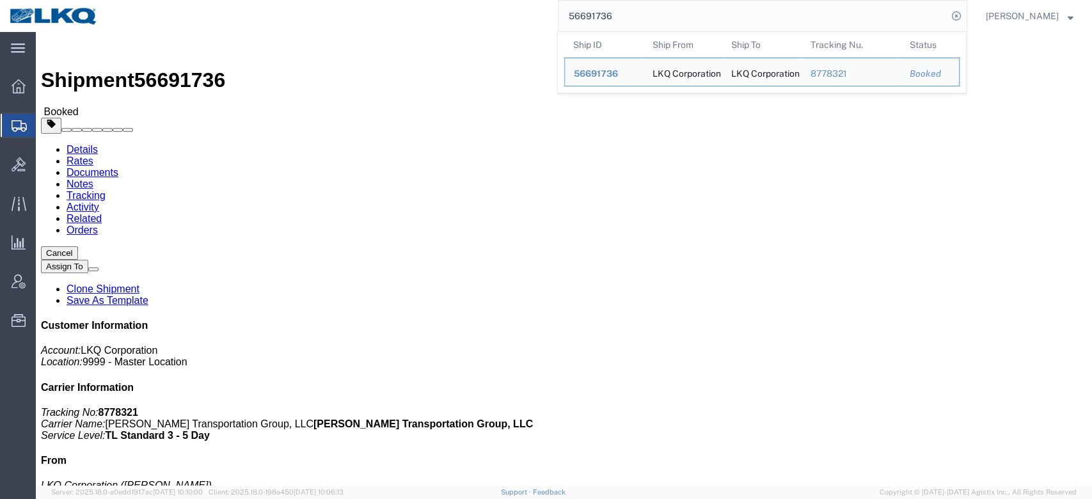
click at [716, 19] on input "56691736" at bounding box center [752, 16] width 389 height 31
paste input "370110"
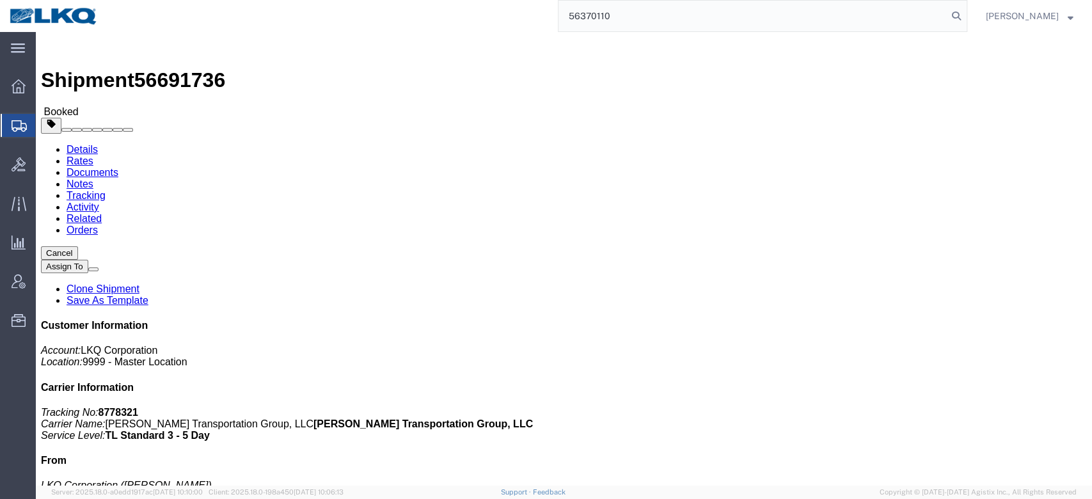
type input "56370110"
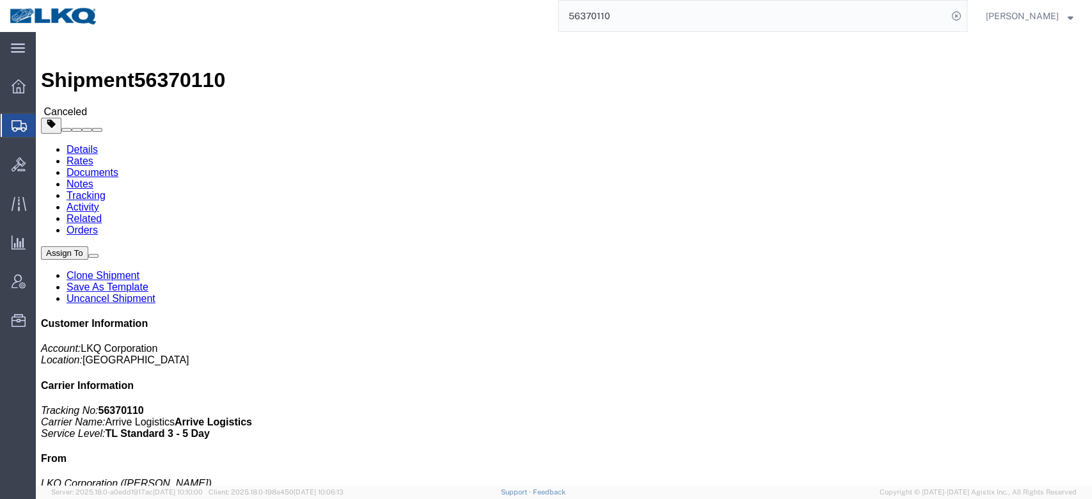
click link "Uncancel Shipment"
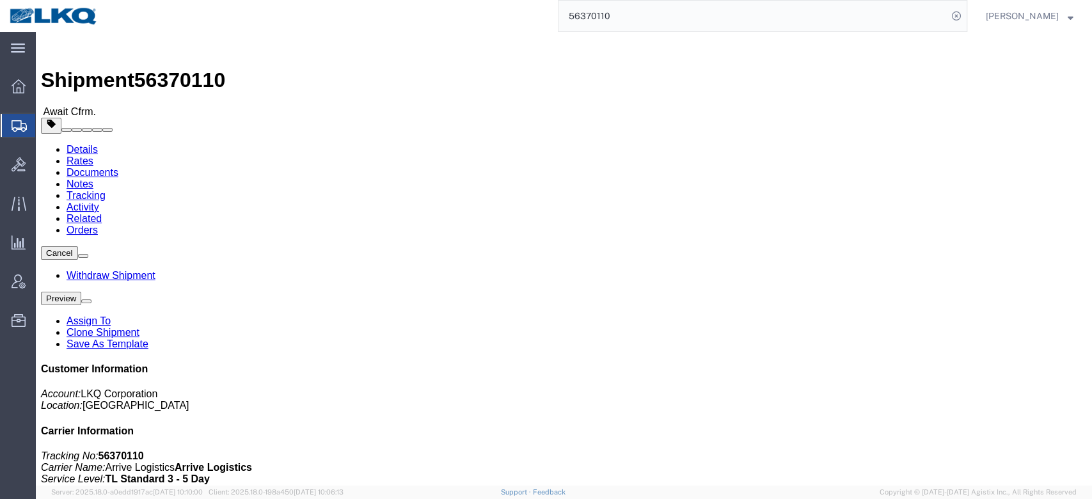
click link "Activity"
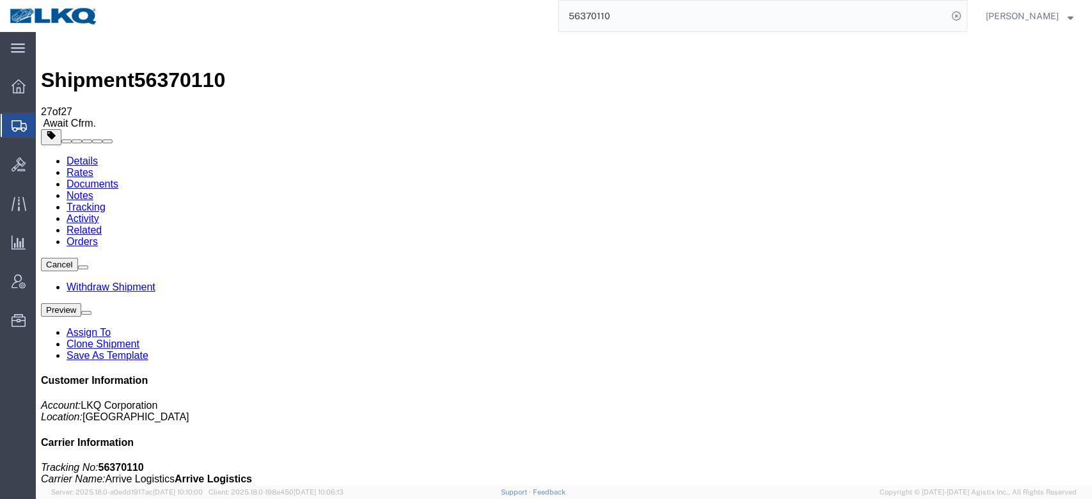
click at [106, 201] on link "Tracking" at bounding box center [86, 206] width 39 height 11
type button "Add New Tracking"
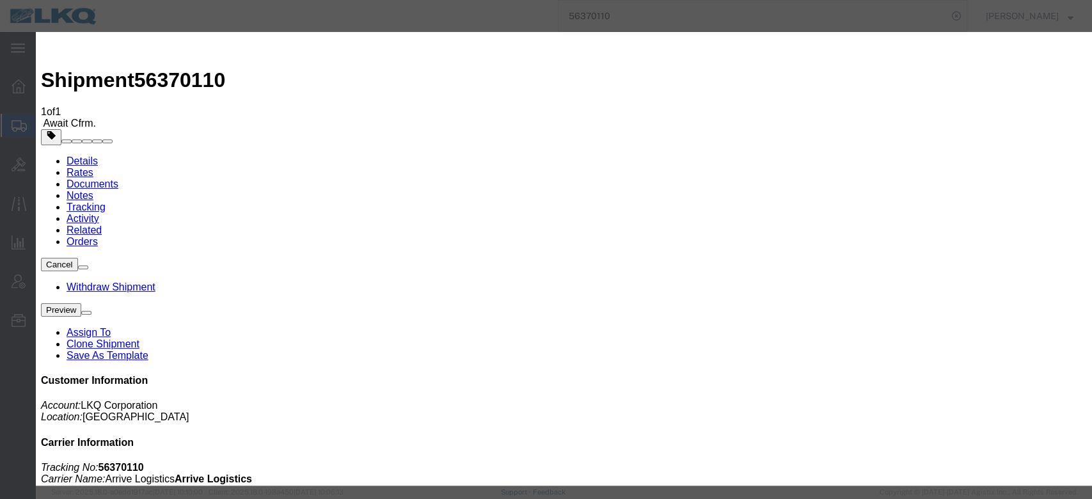
type input "[DATE]"
type input "3:00 PM"
select select "PICKEDUP"
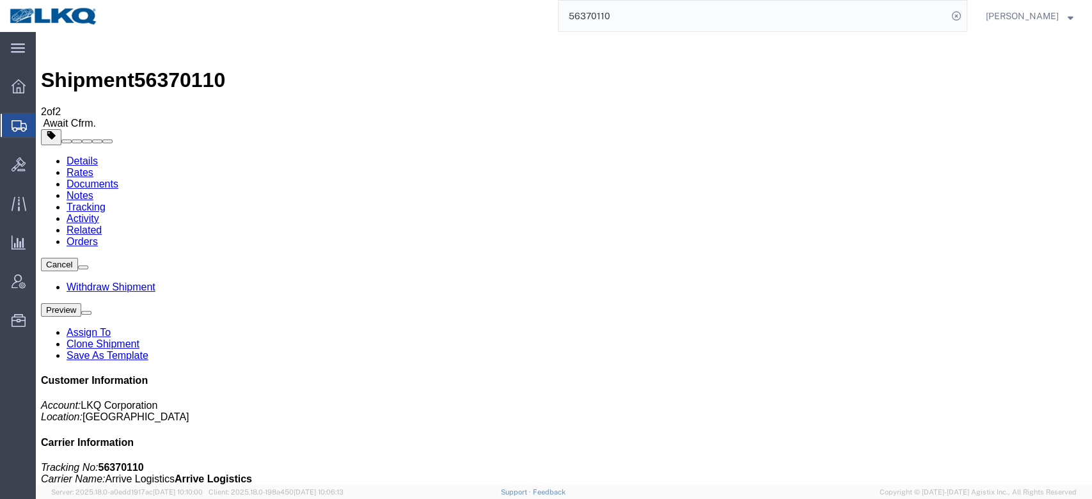
click at [106, 201] on link "Tracking" at bounding box center [86, 206] width 39 height 11
click at [89, 155] on link "Details" at bounding box center [82, 160] width 31 height 11
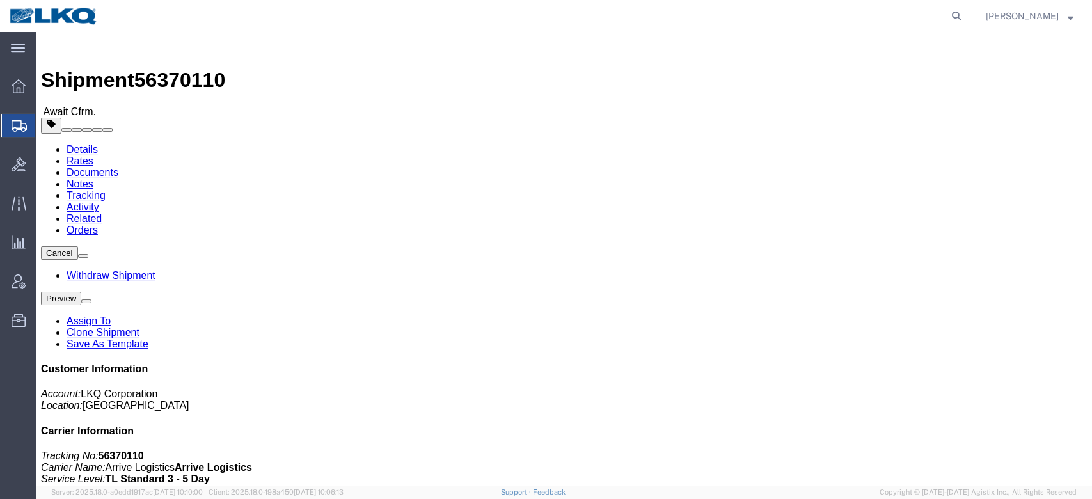
click link "Tracking"
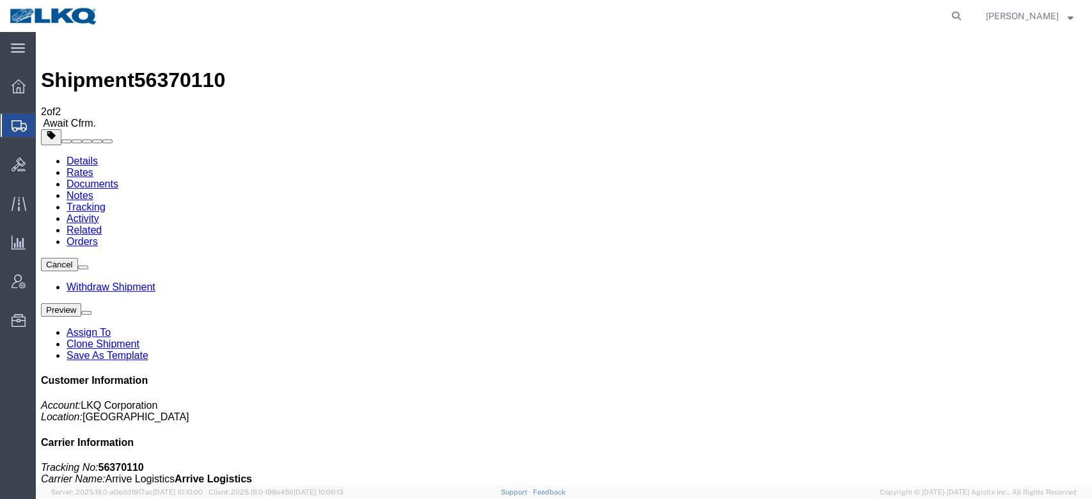
type button "Add New Tracking"
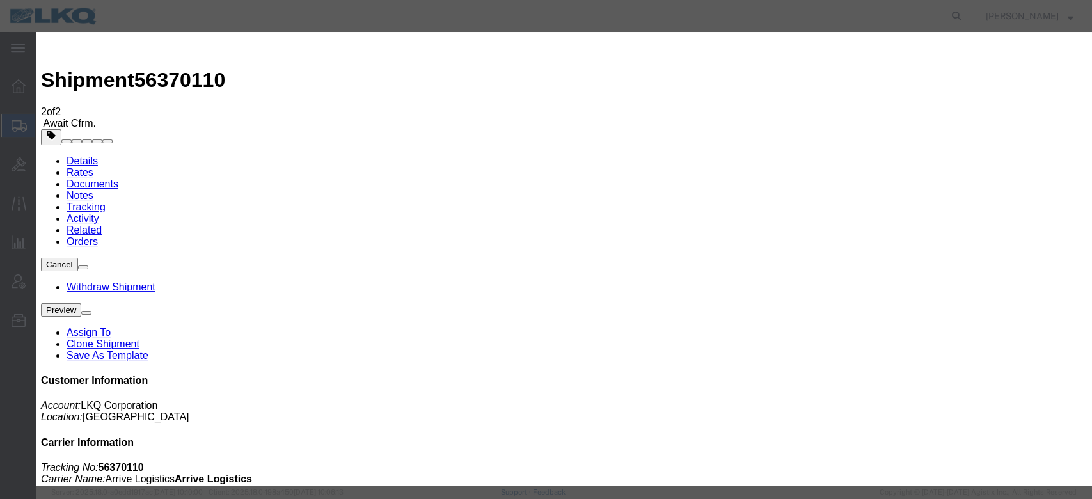
type input "[DATE]"
type input "3:00 PM"
select select "PICKATMP"
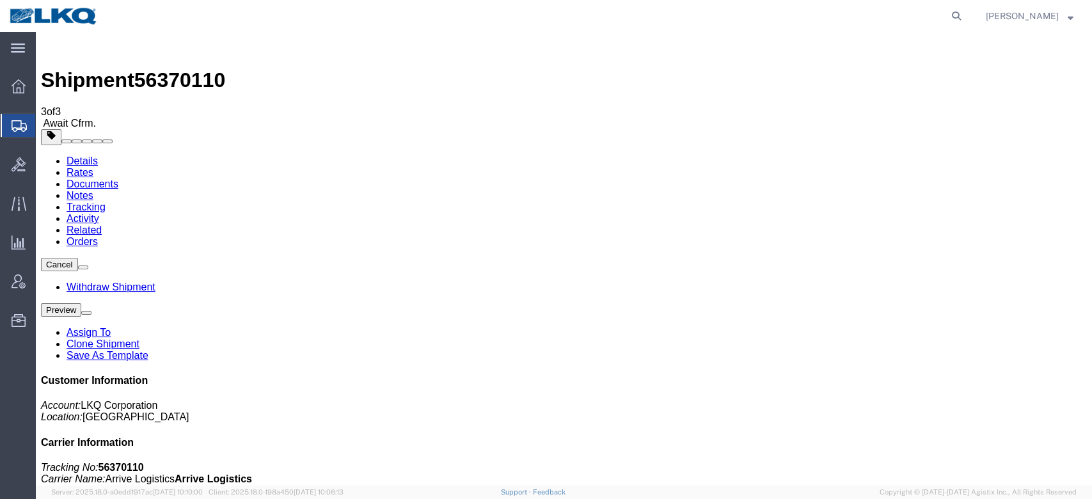
click at [106, 201] on link "Tracking" at bounding box center [86, 206] width 39 height 11
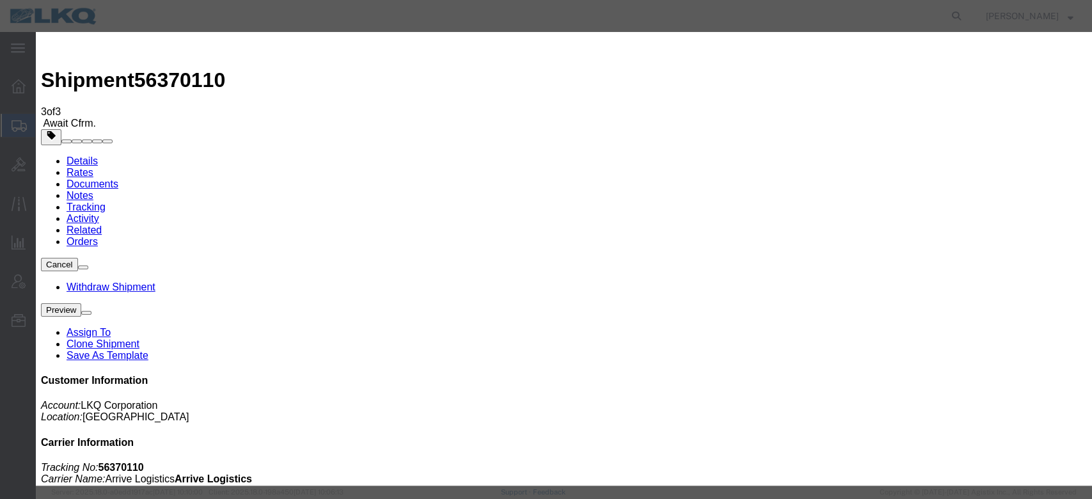
type input "[DATE]"
type input "3:00 PM"
select select "INTRANST"
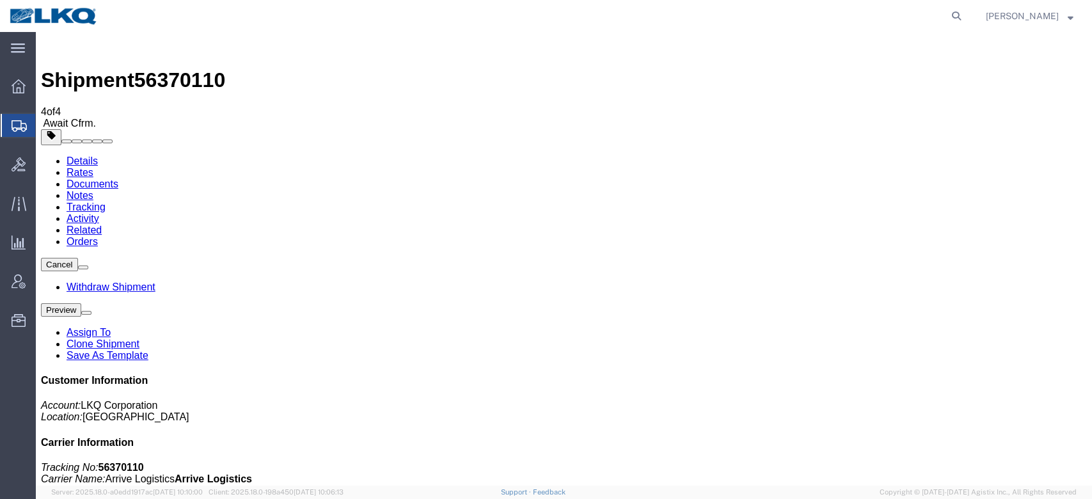
click at [106, 201] on link "Tracking" at bounding box center [86, 206] width 39 height 11
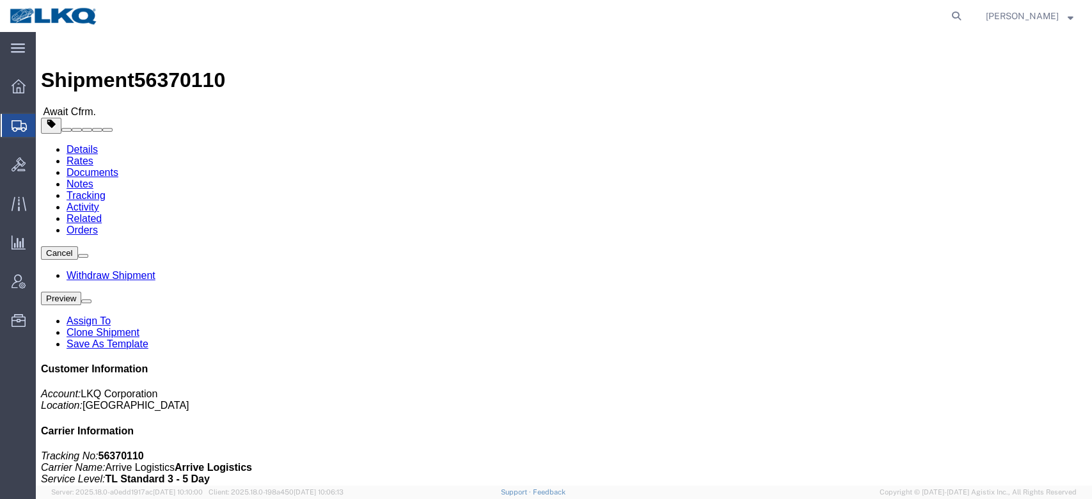
click link "Activity"
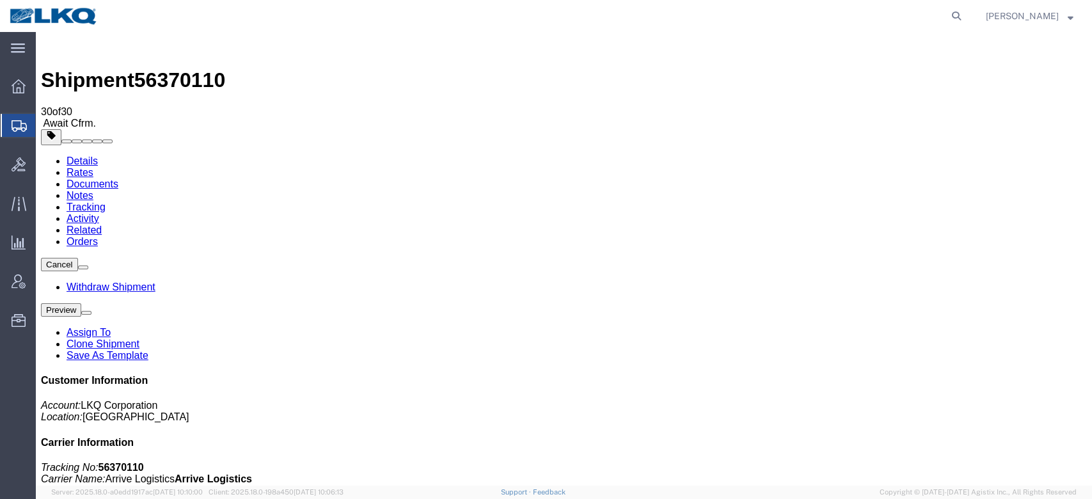
click at [106, 201] on link "Tracking" at bounding box center [86, 206] width 39 height 11
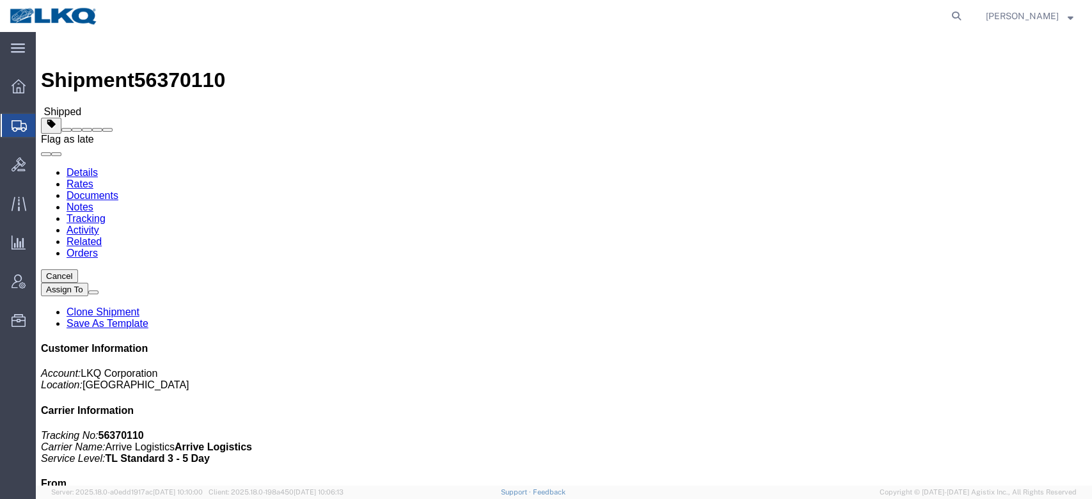
click span
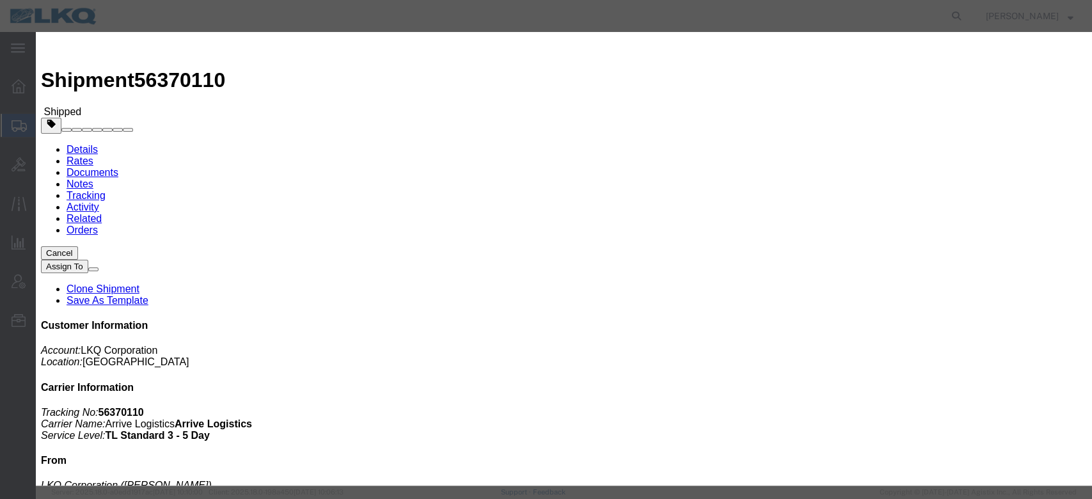
click select "Select Excused Not Excused"
select select "NOT_EXCUSED"
click select "Select Excused Not Excused"
click select "Select Bad Carrier Data Carrier Admin Error Delay Accident Driver Error Lack of…"
select select "DRIVER_ERROR"
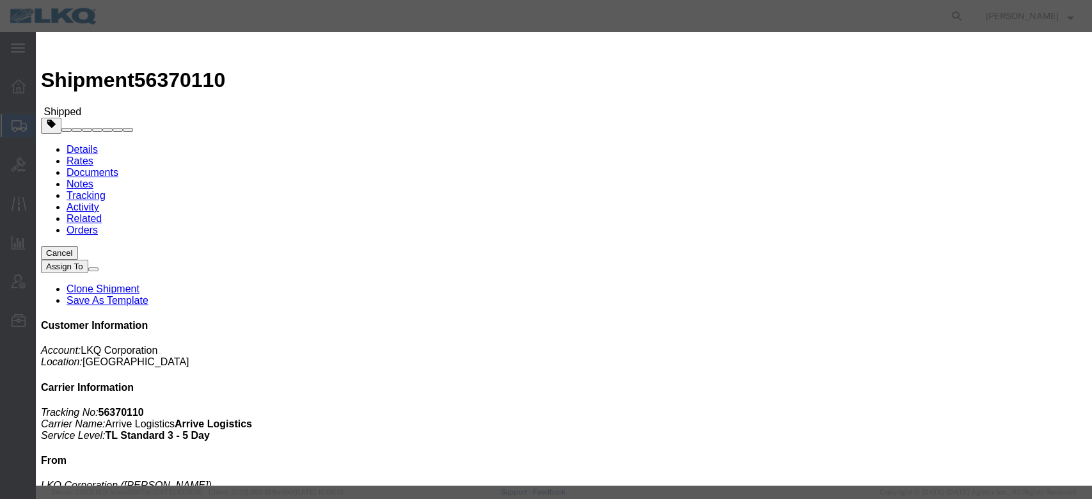
click select "Select Bad Carrier Data Carrier Admin Error Delay Accident Driver Error Lack of…"
click textarea
type textarea "Pickup 9/5"
click button "Save"
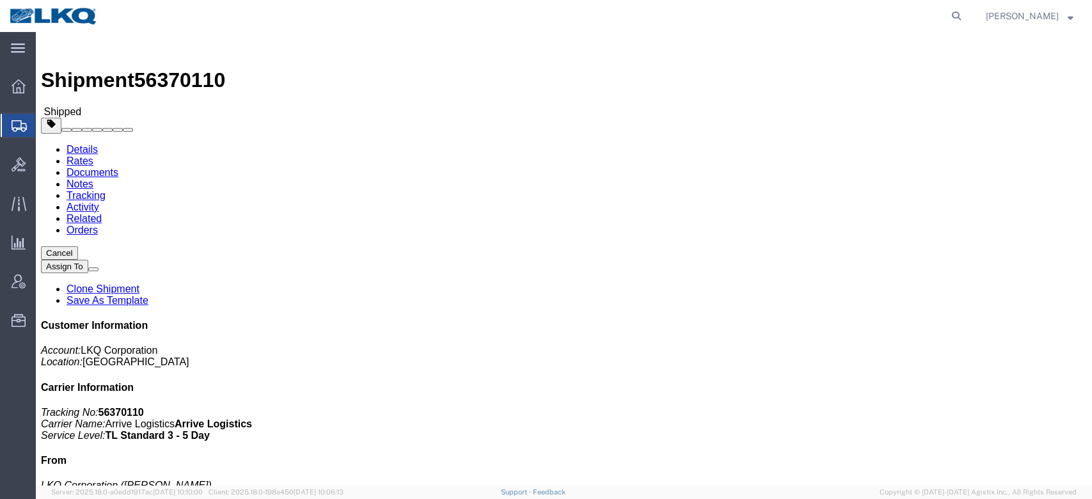
click div
click button "Cancel"
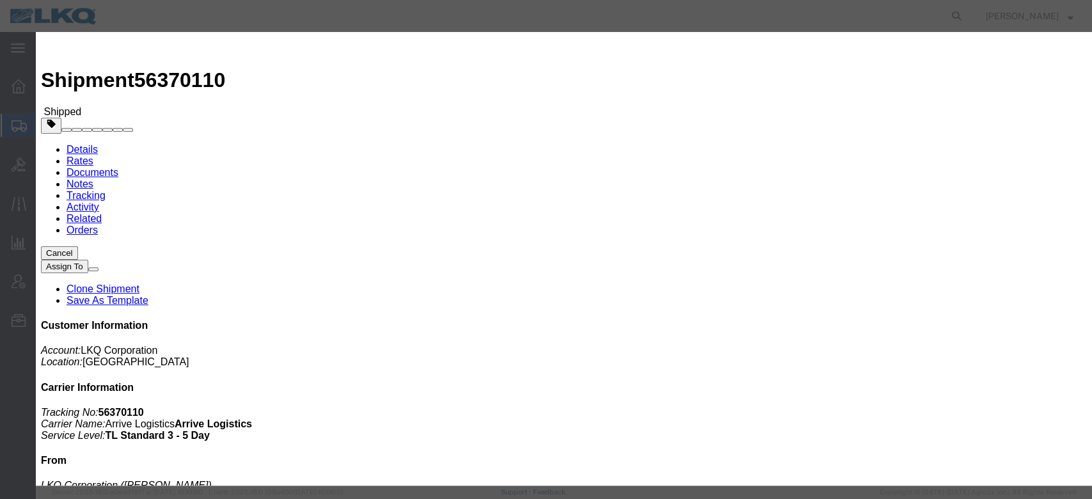
click button "Yes"
